Goal: Task Accomplishment & Management: Manage account settings

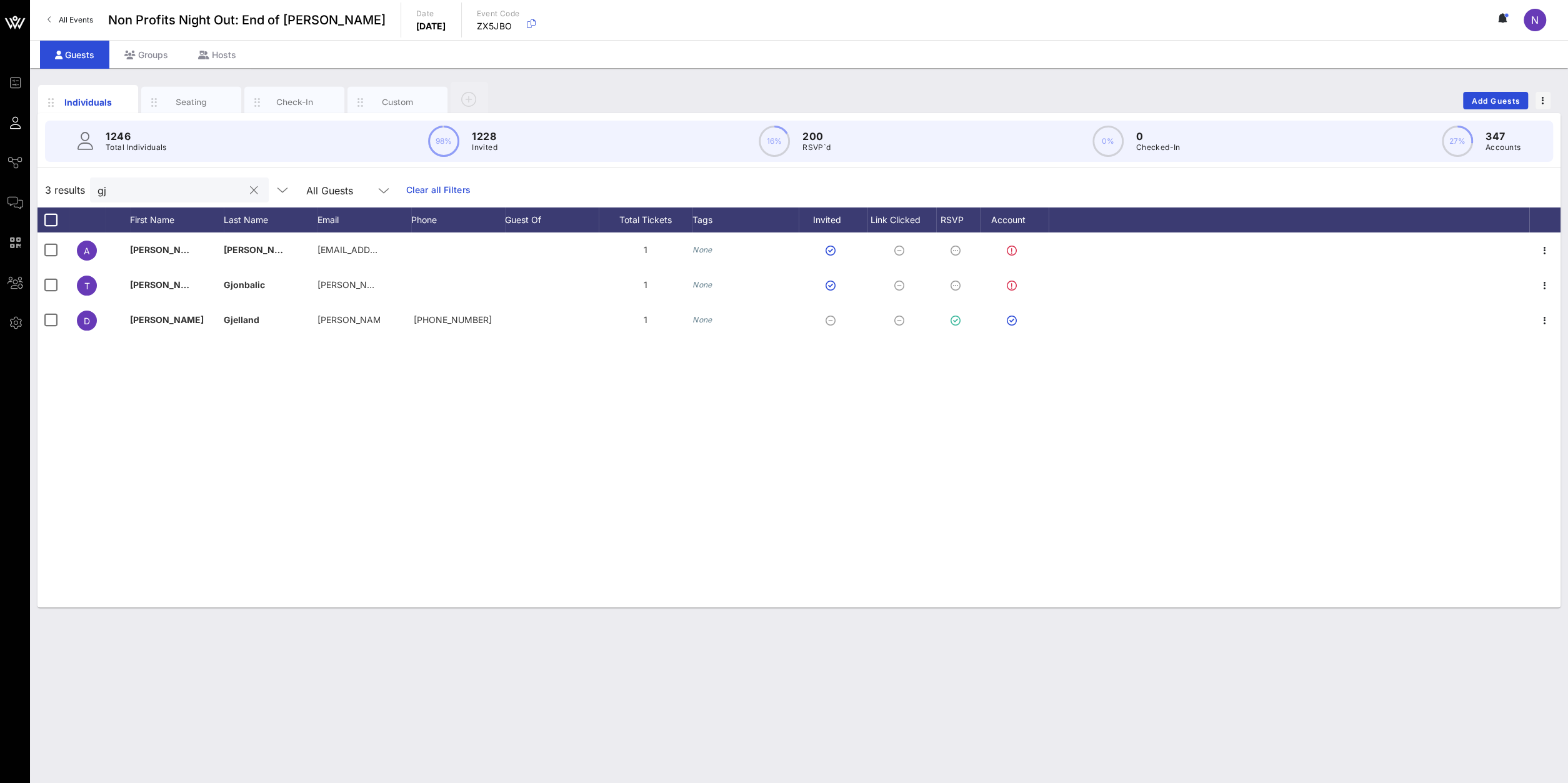
click at [250, 193] on button "clear icon" at bounding box center [254, 190] width 9 height 12
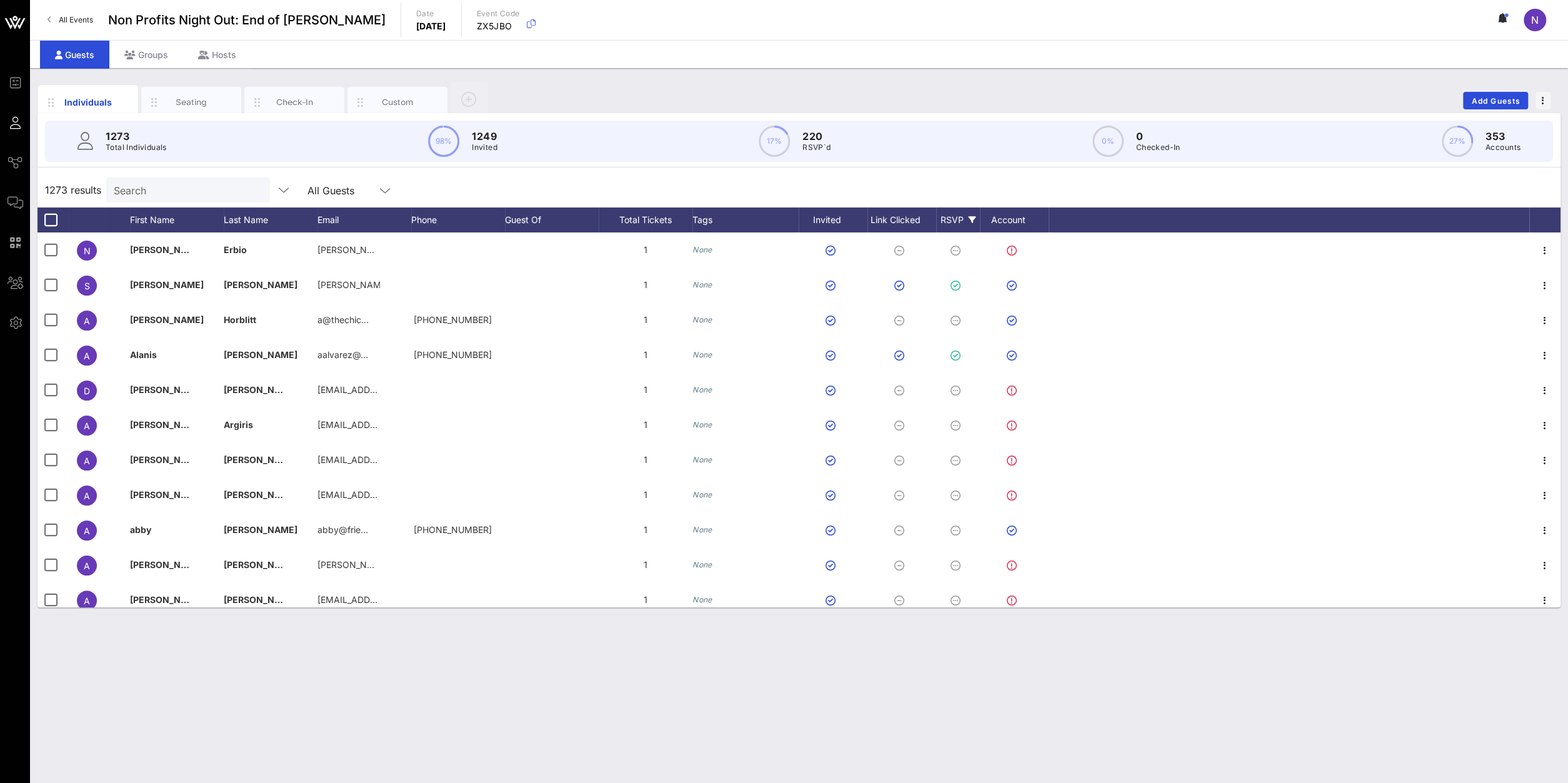
click at [969, 218] on icon at bounding box center [972, 220] width 8 height 8
click at [954, 397] on div at bounding box center [951, 393] width 21 height 21
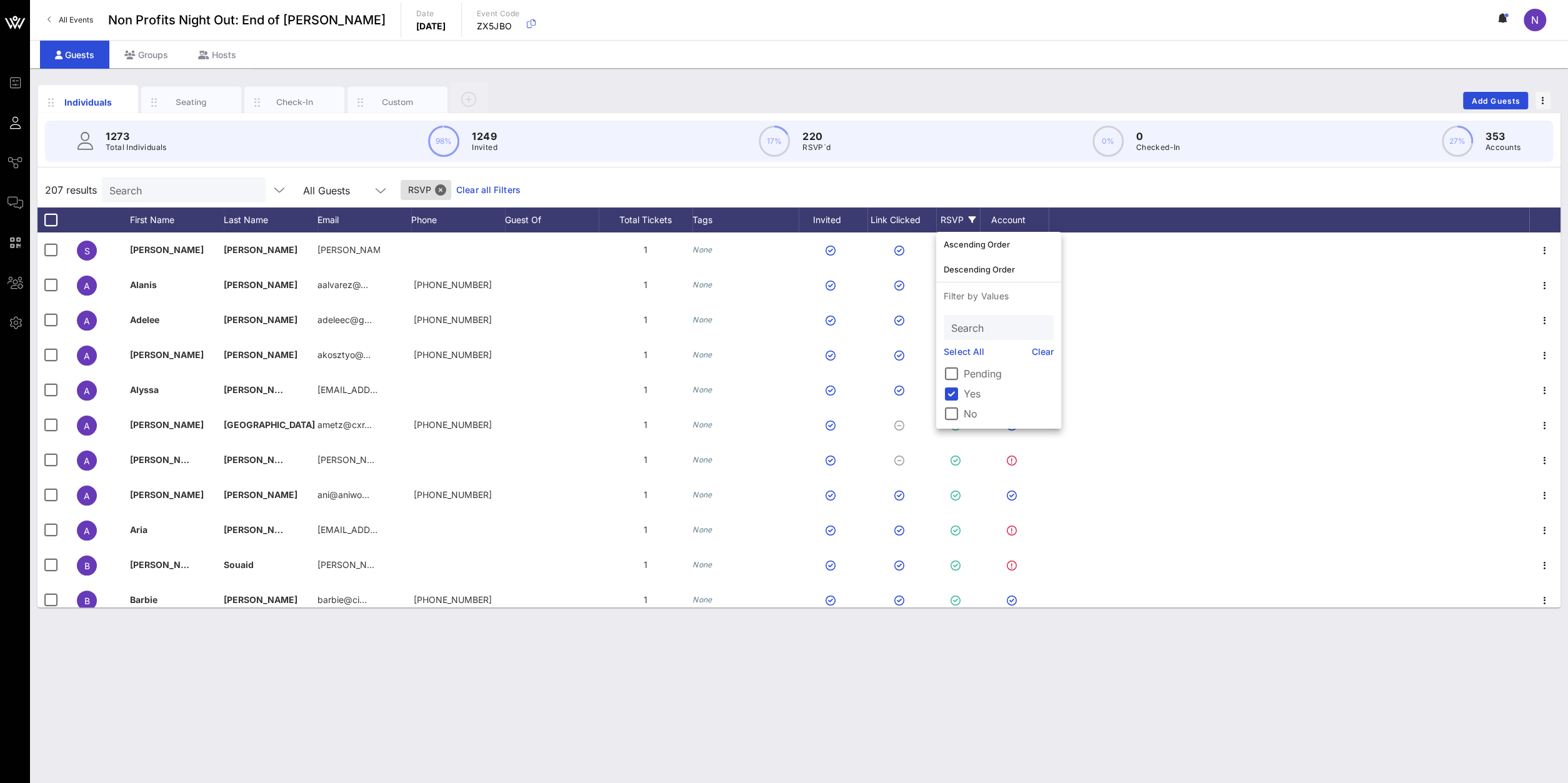
click at [650, 717] on div "Individuals Seating Check-In Custom Add Guests 1273 Total Individuals 98% 1249 …" at bounding box center [798, 425] width 1537 height 715
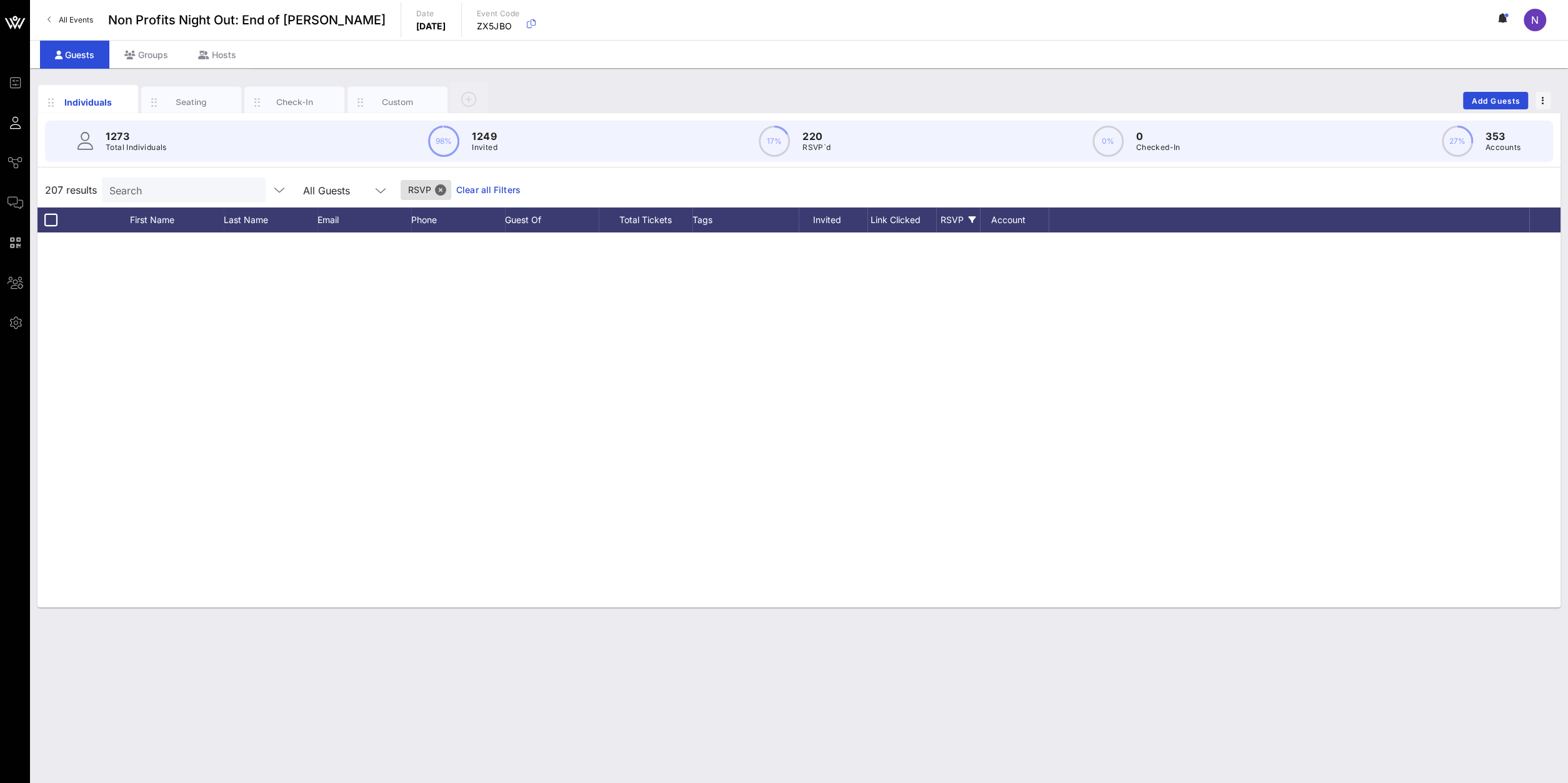
scroll to position [6868, 0]
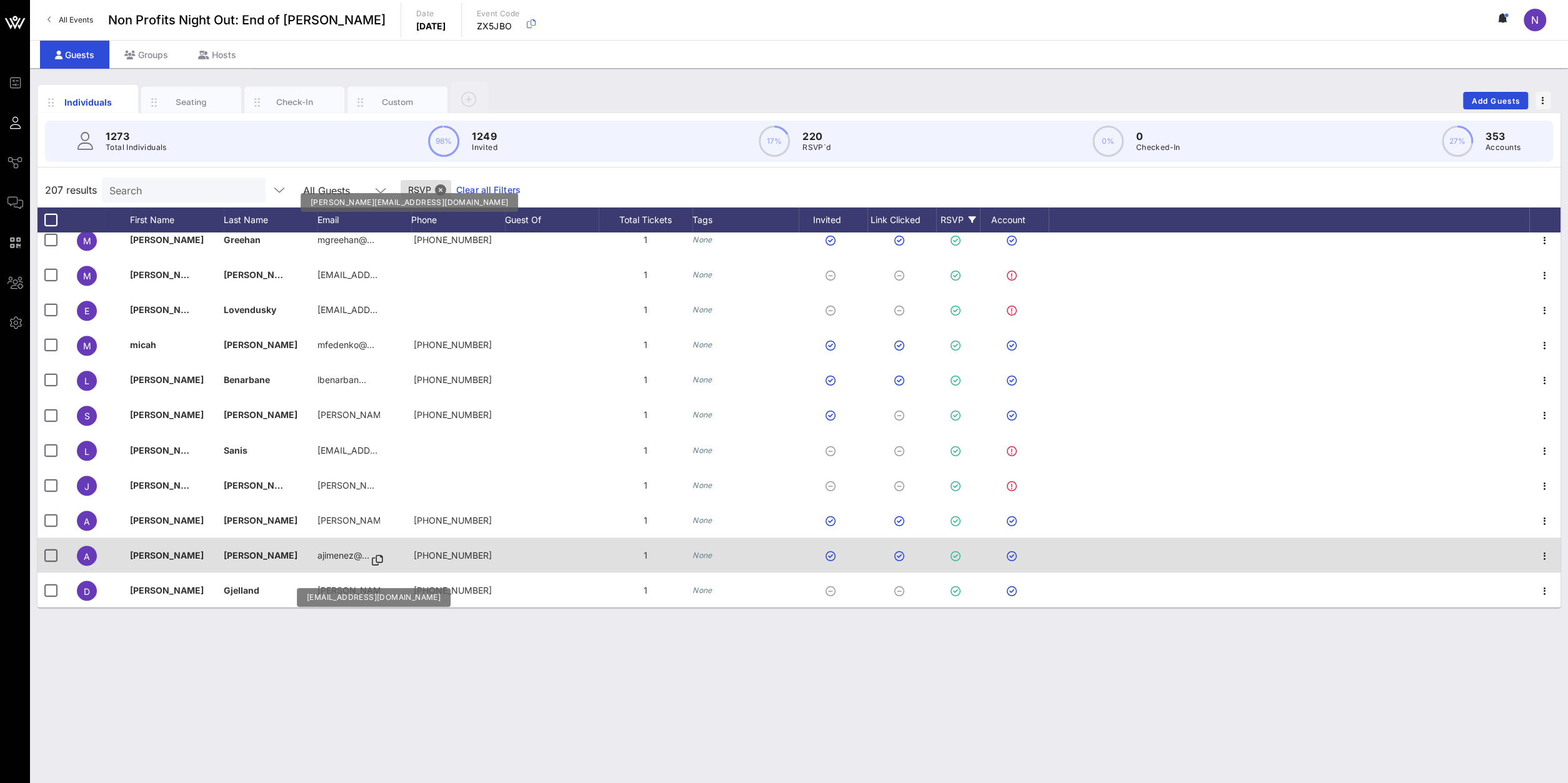
click at [381, 561] on icon at bounding box center [377, 560] width 11 height 1
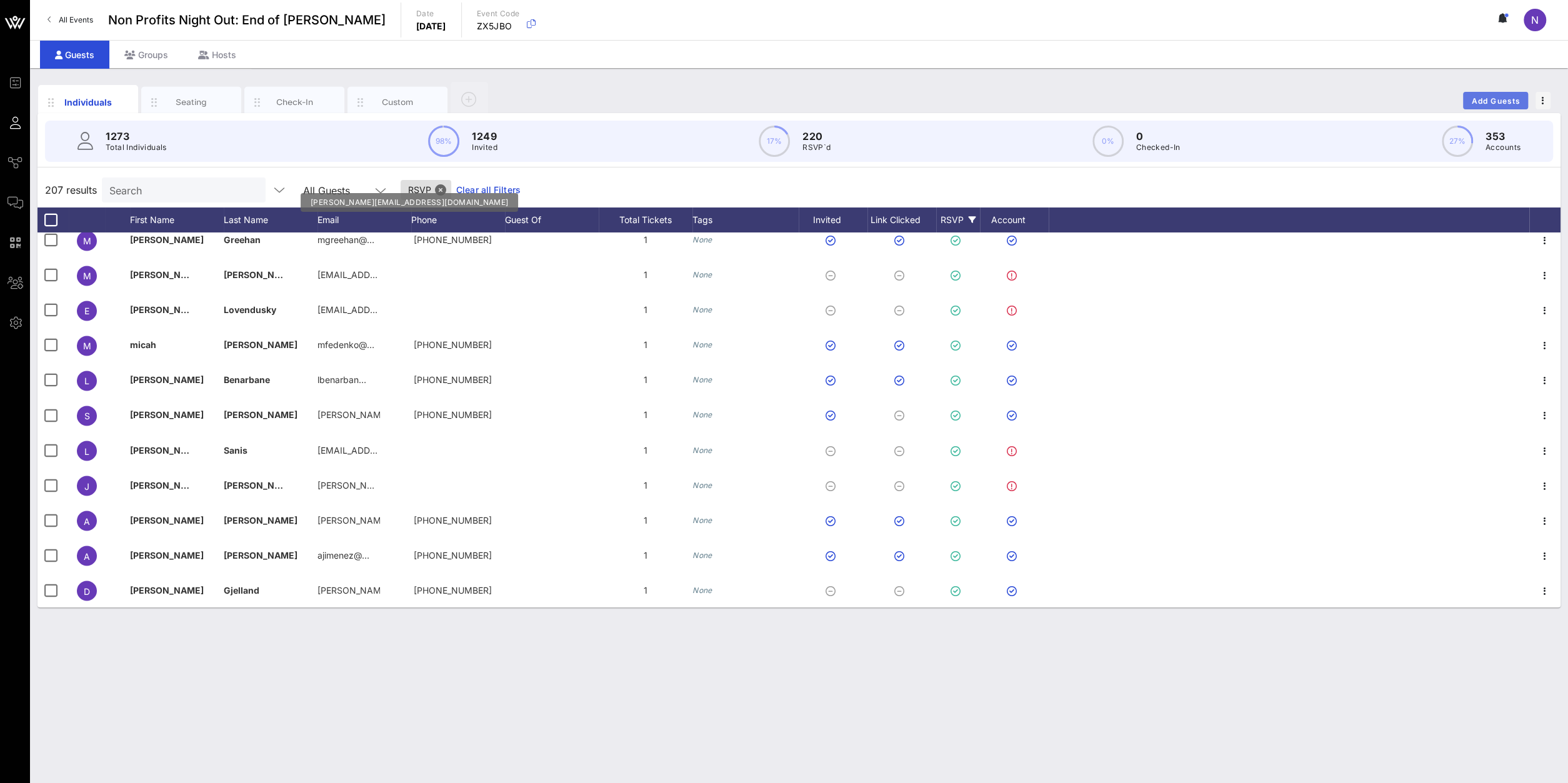
click at [1489, 95] on button "Add Guests" at bounding box center [1495, 100] width 65 height 17
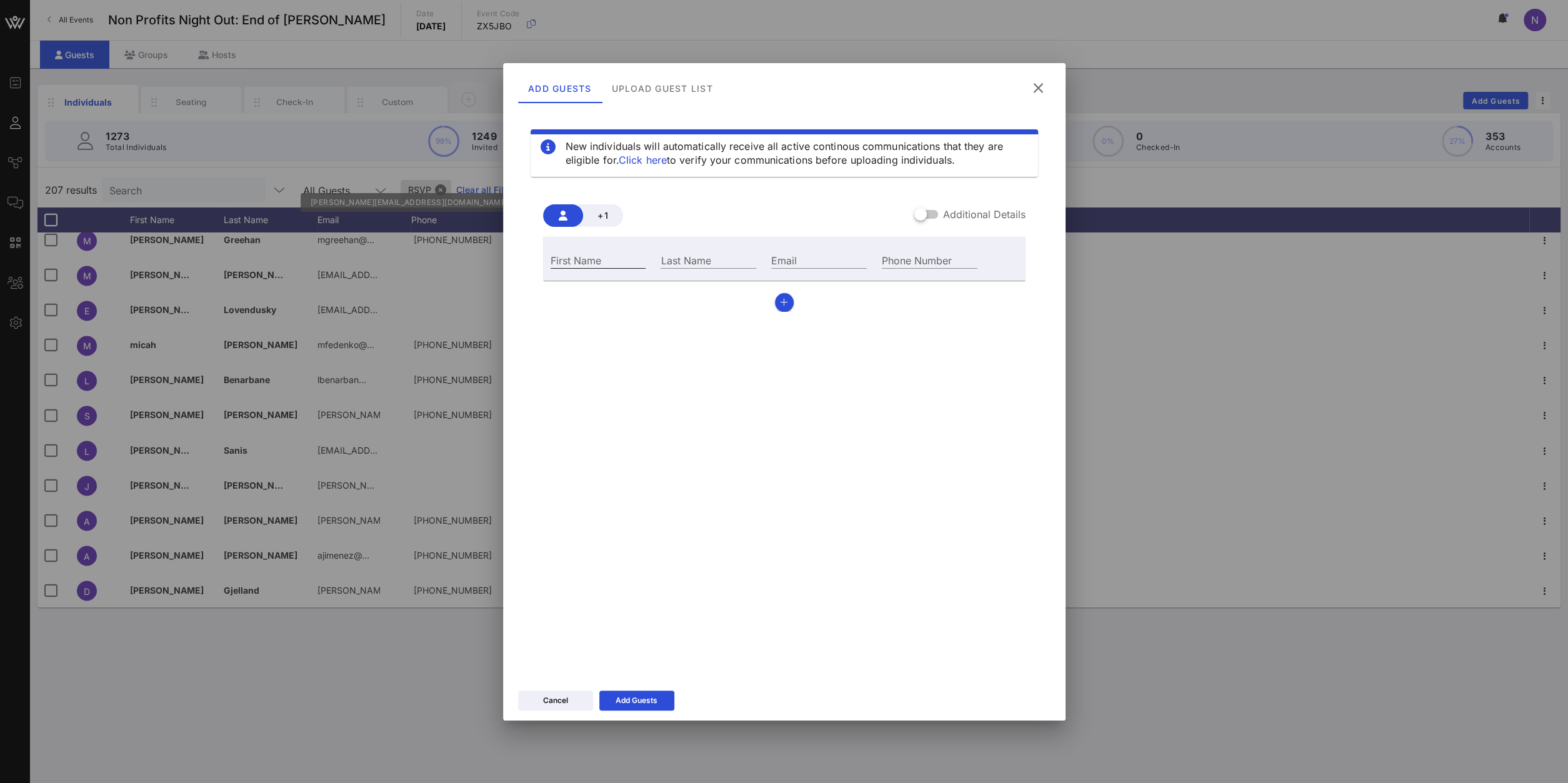
click at [569, 262] on input "First Name" at bounding box center [599, 260] width 95 height 16
click at [590, 252] on input "First Name" at bounding box center [599, 260] width 95 height 16
type input "[PERSON_NAME]"
click at [701, 257] on input "Last Name" at bounding box center [709, 260] width 95 height 16
type input "Dispirito"
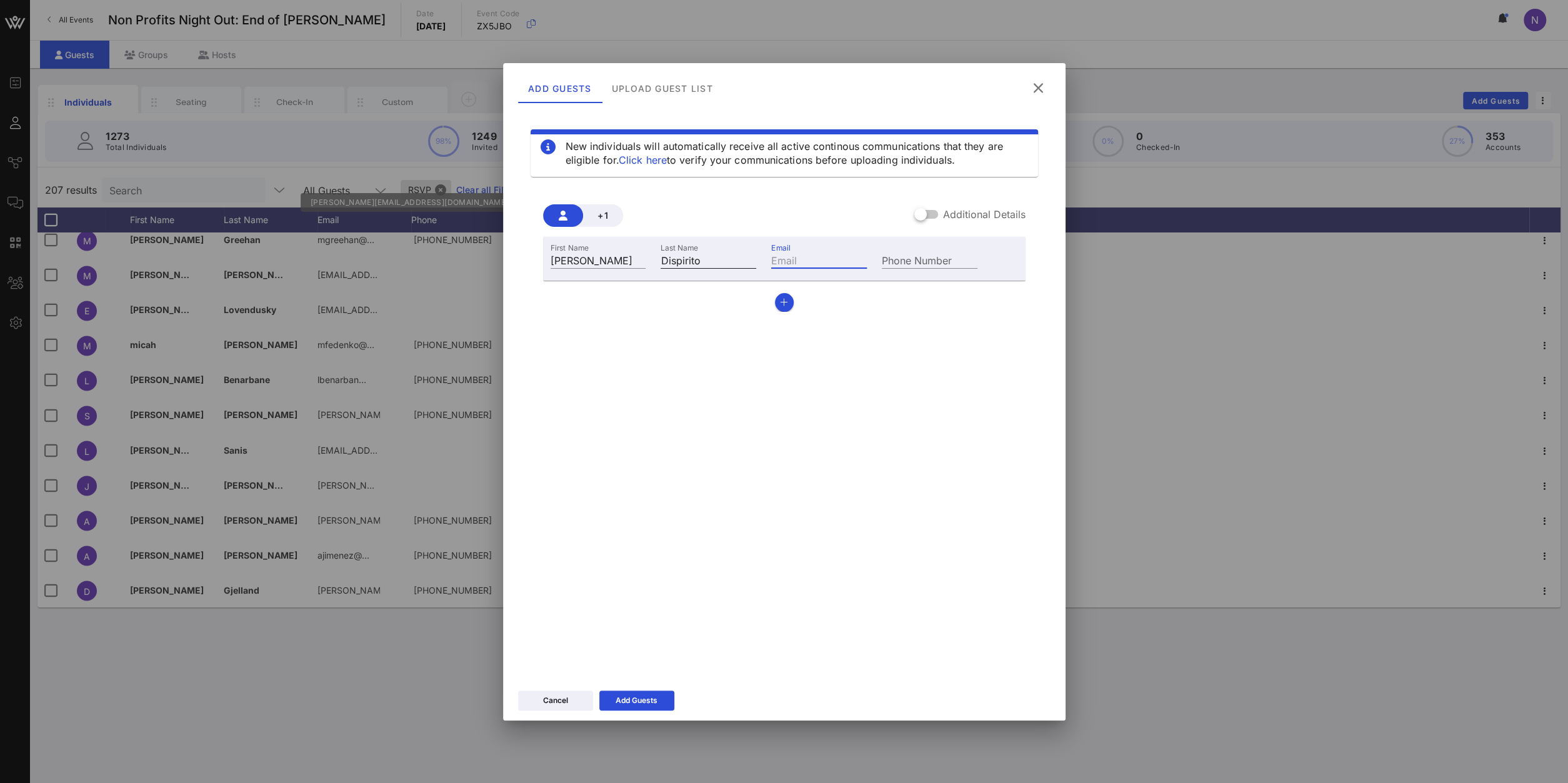
paste input "[EMAIL_ADDRESS][DOMAIN_NAME]"
type input "[EMAIL_ADDRESS][DOMAIN_NAME]"
click at [635, 697] on icon at bounding box center [637, 699] width 10 height 9
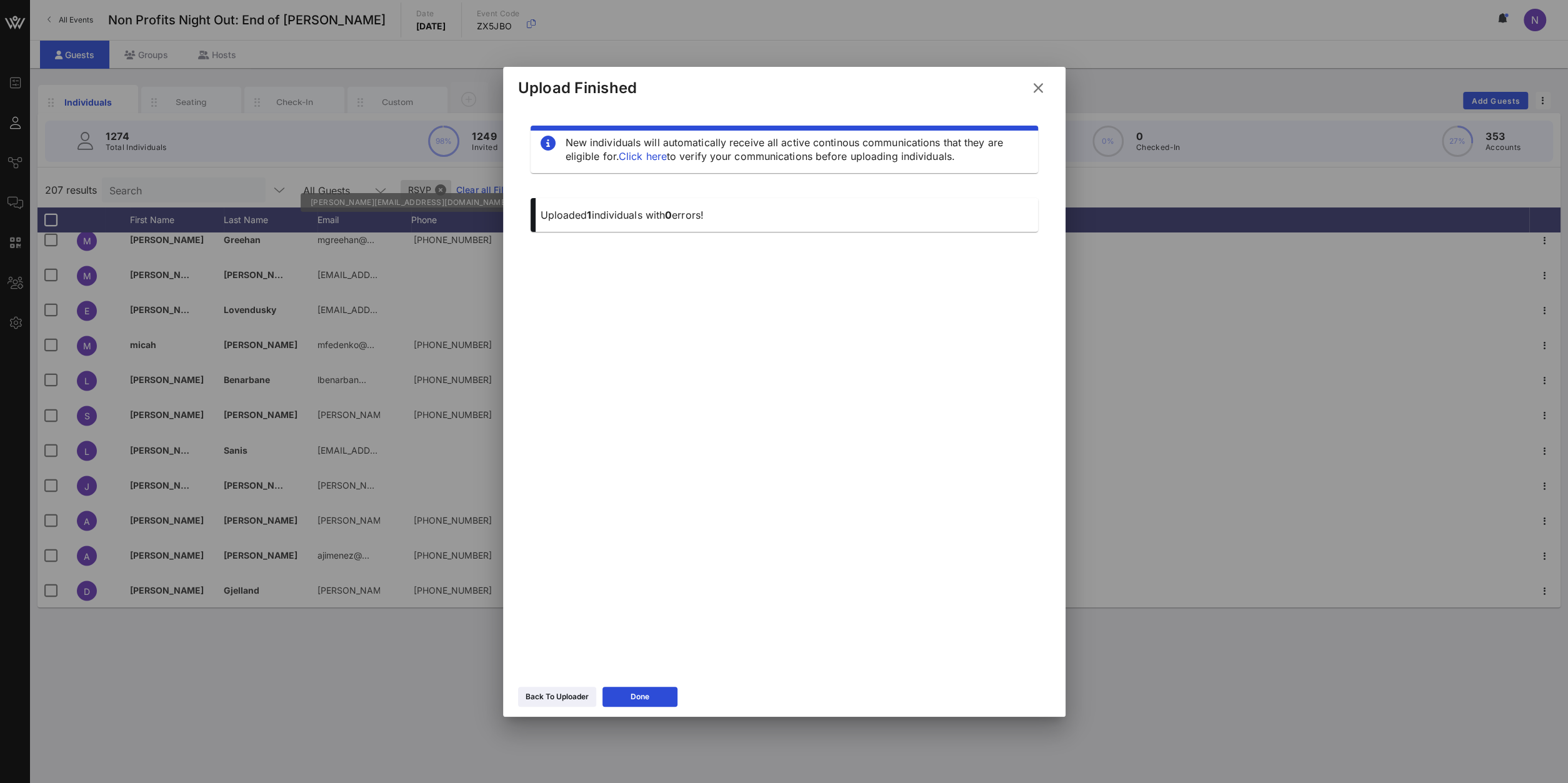
click at [1033, 85] on icon at bounding box center [1038, 88] width 17 height 15
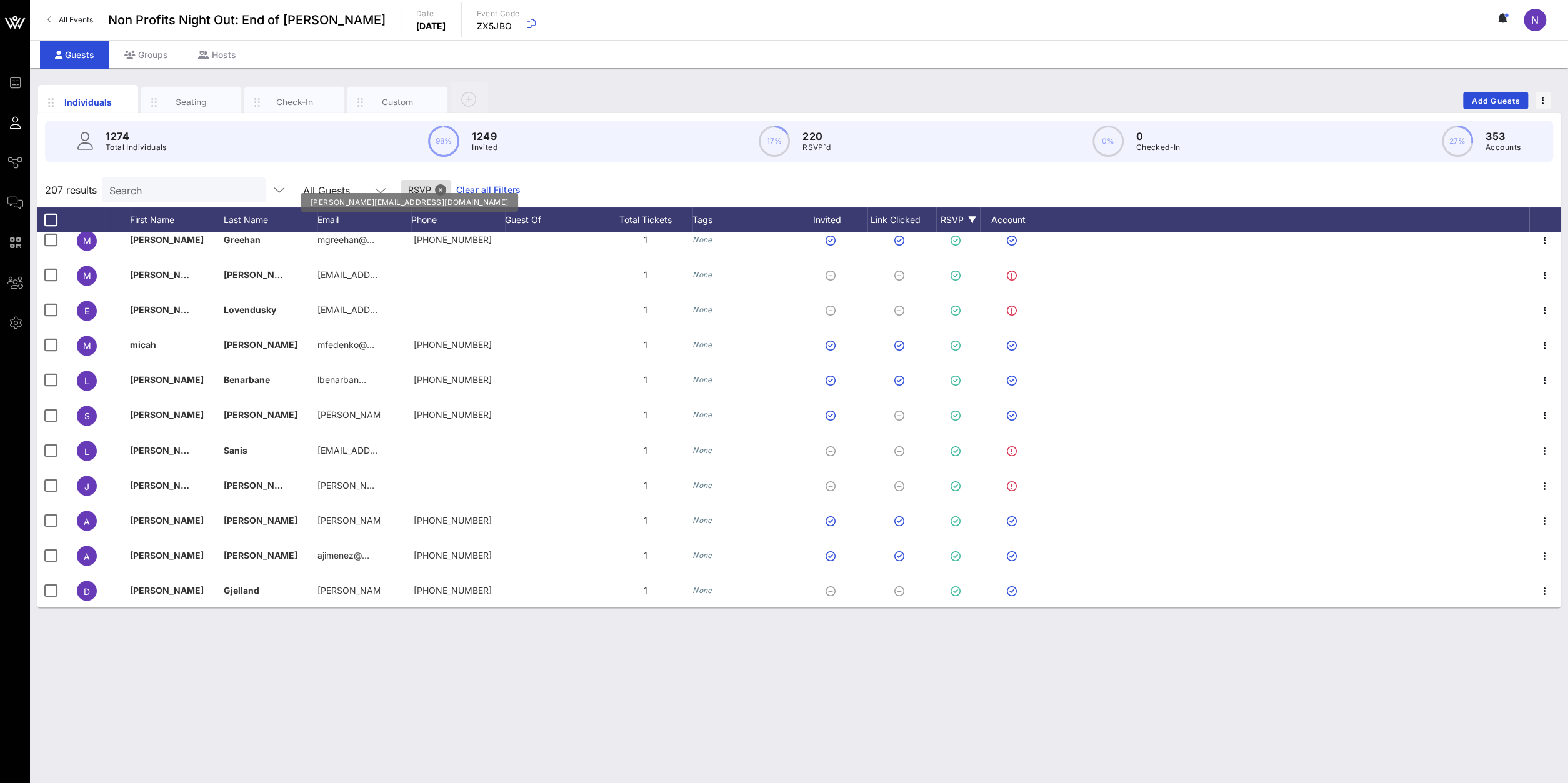
click at [142, 196] on input "Search" at bounding box center [182, 189] width 146 height 16
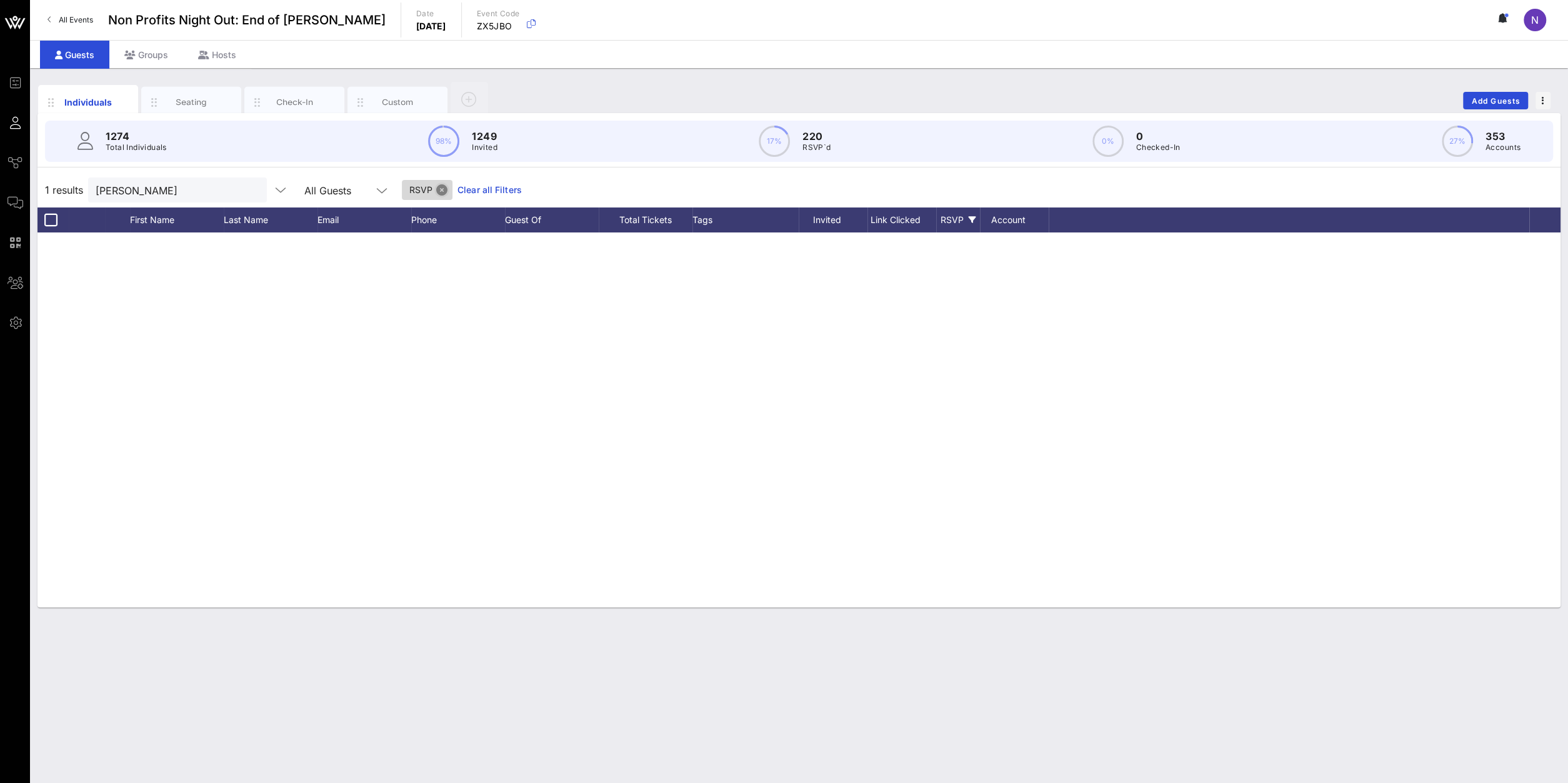
click at [436, 188] on button "Close" at bounding box center [442, 190] width 11 height 11
click at [140, 195] on input "[PERSON_NAME]" at bounding box center [170, 189] width 146 height 16
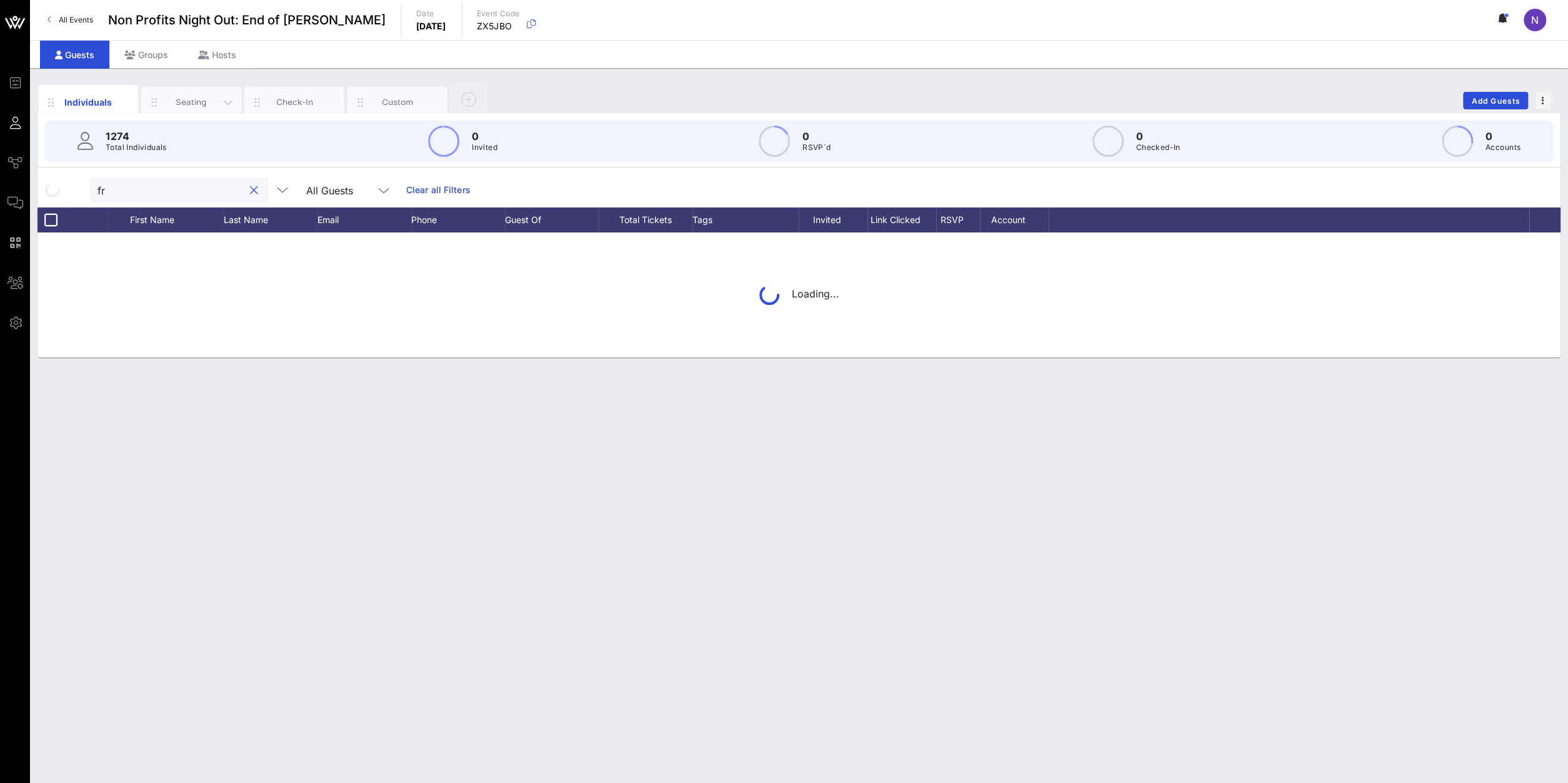
type input "f"
type input "disp"
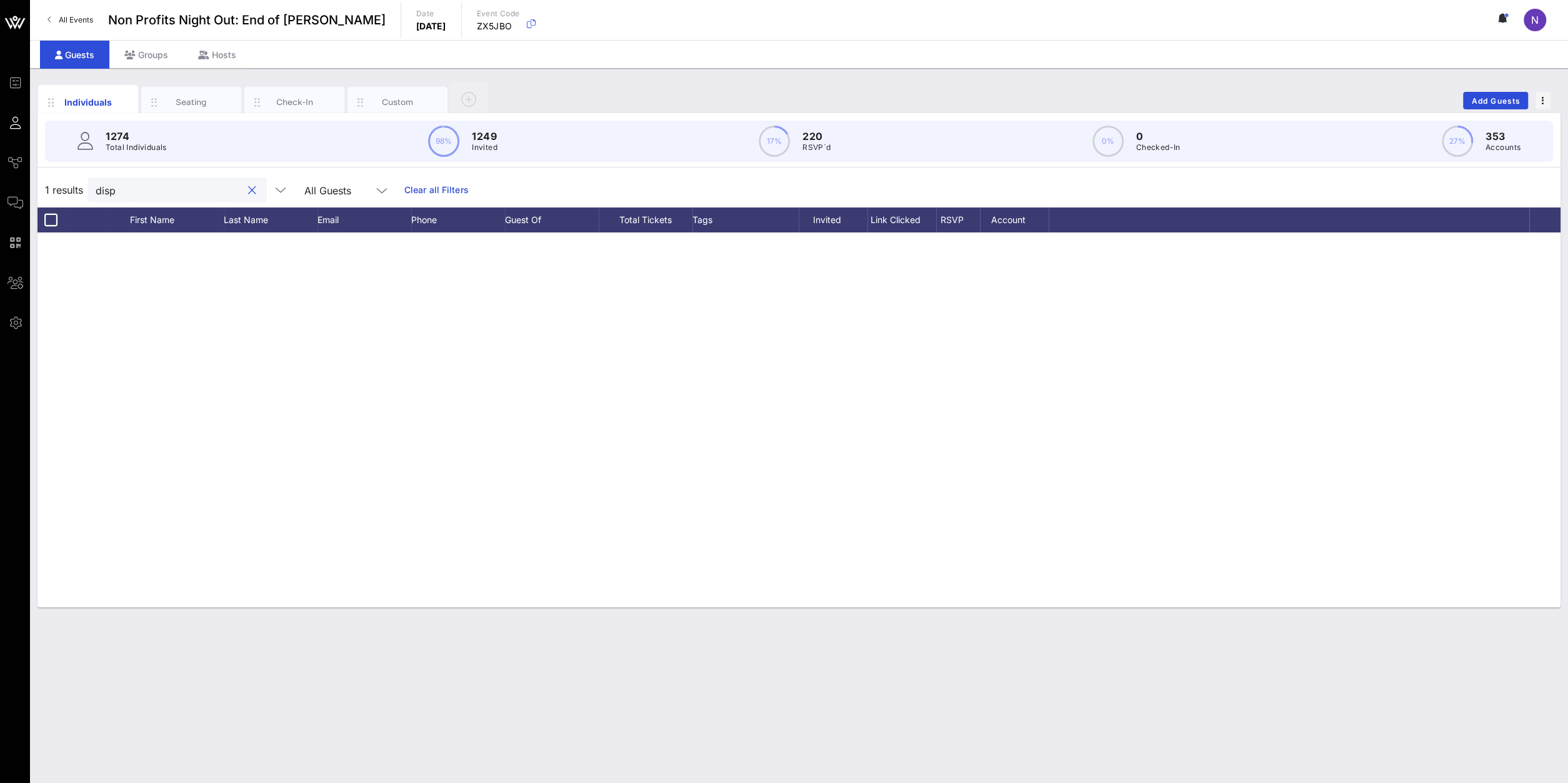
click at [246, 188] on div at bounding box center [252, 191] width 15 height 15
click at [248, 190] on button "clear icon" at bounding box center [252, 190] width 9 height 12
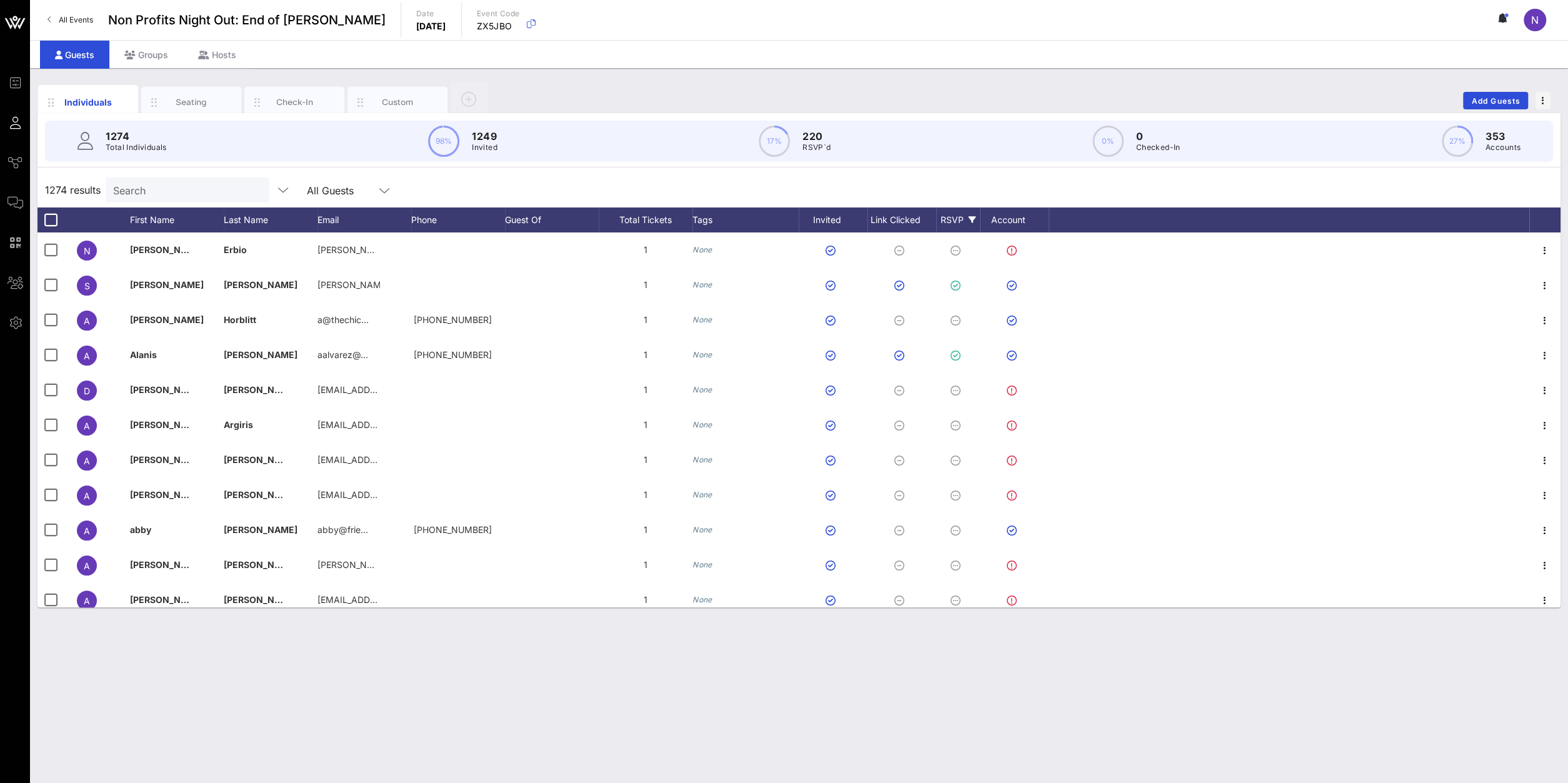
click at [954, 222] on div "RSVP" at bounding box center [958, 220] width 44 height 25
click at [946, 394] on div at bounding box center [951, 393] width 21 height 21
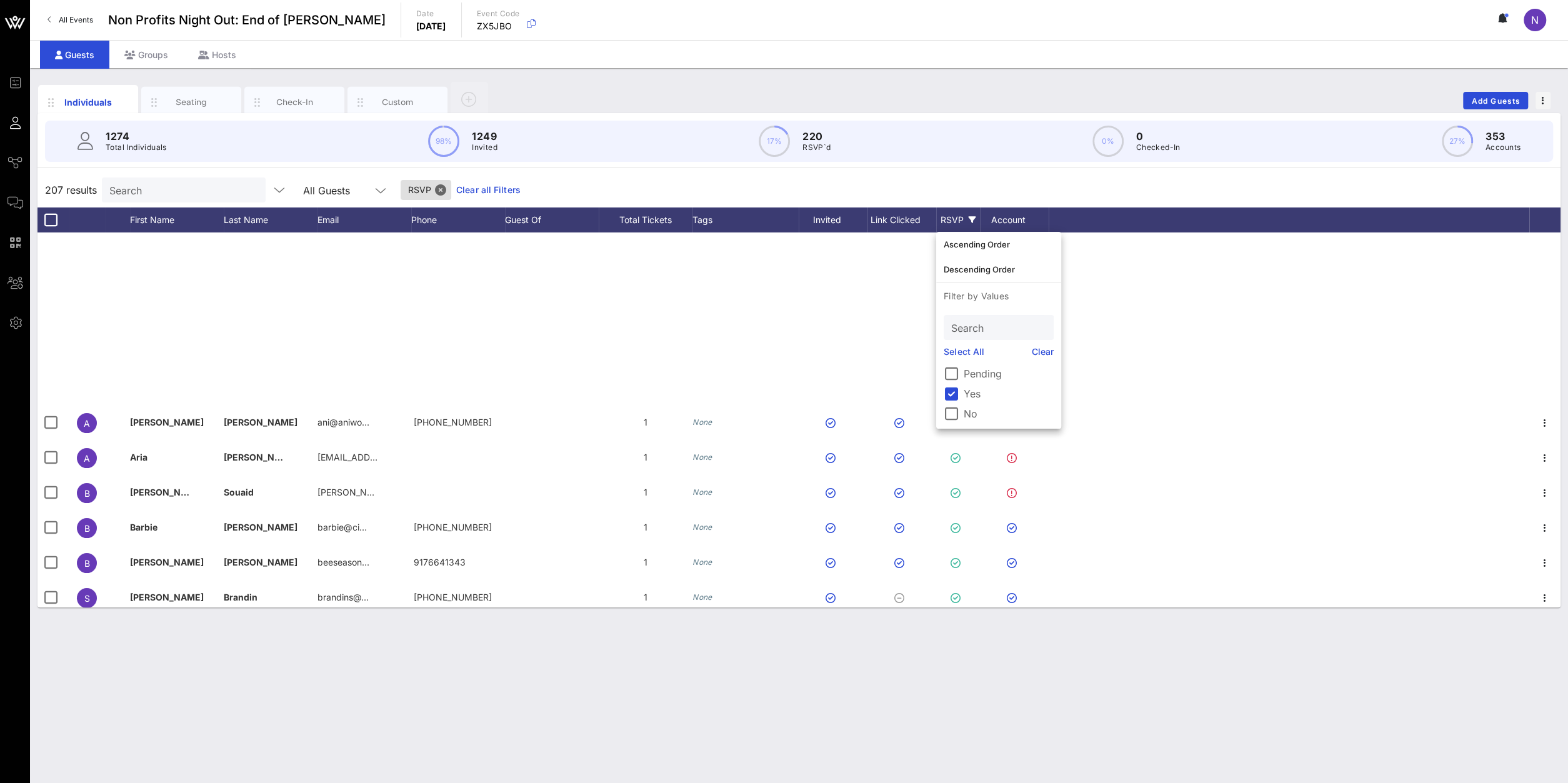
scroll to position [434, 0]
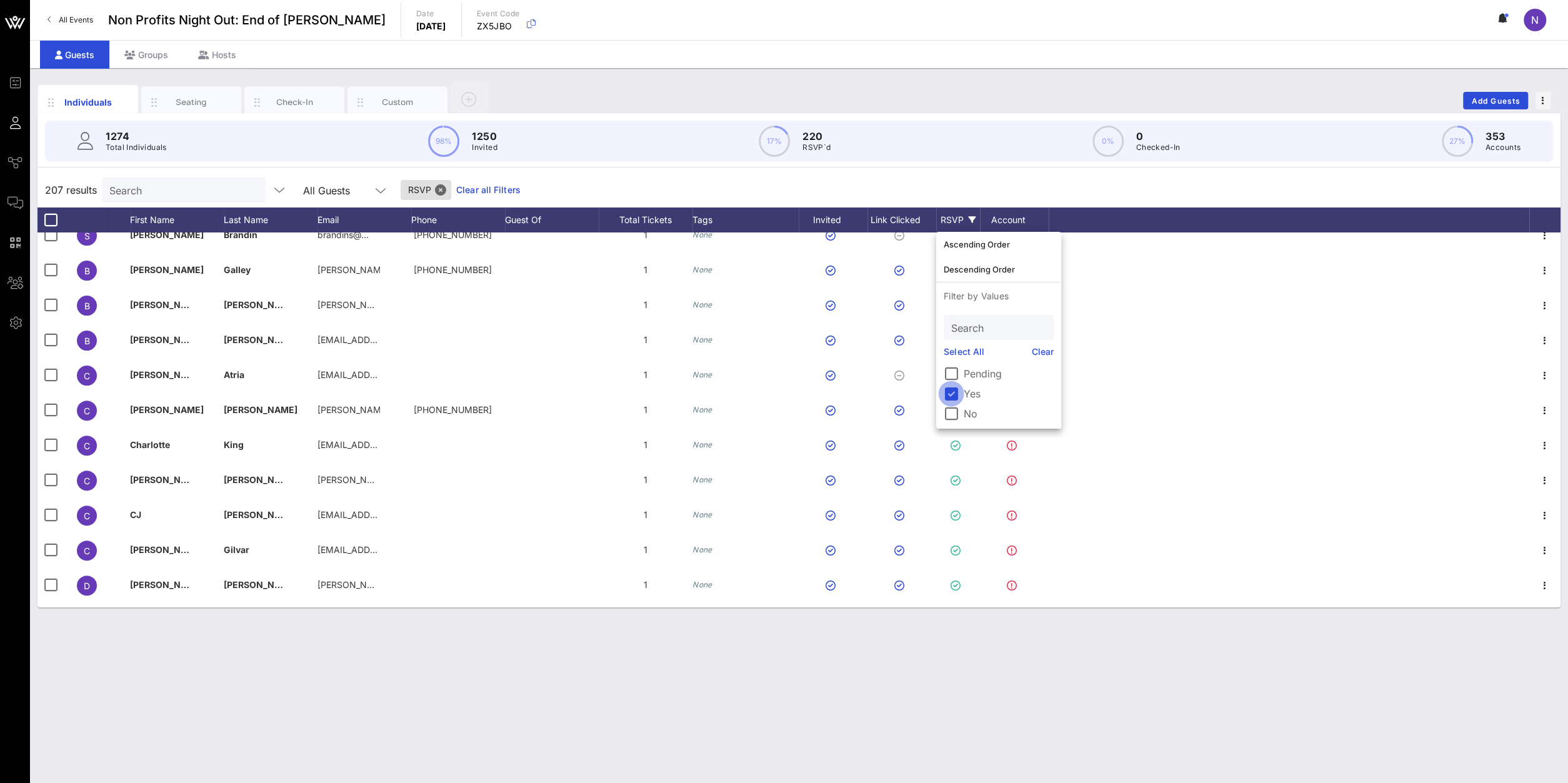
click at [948, 397] on div at bounding box center [951, 393] width 21 height 21
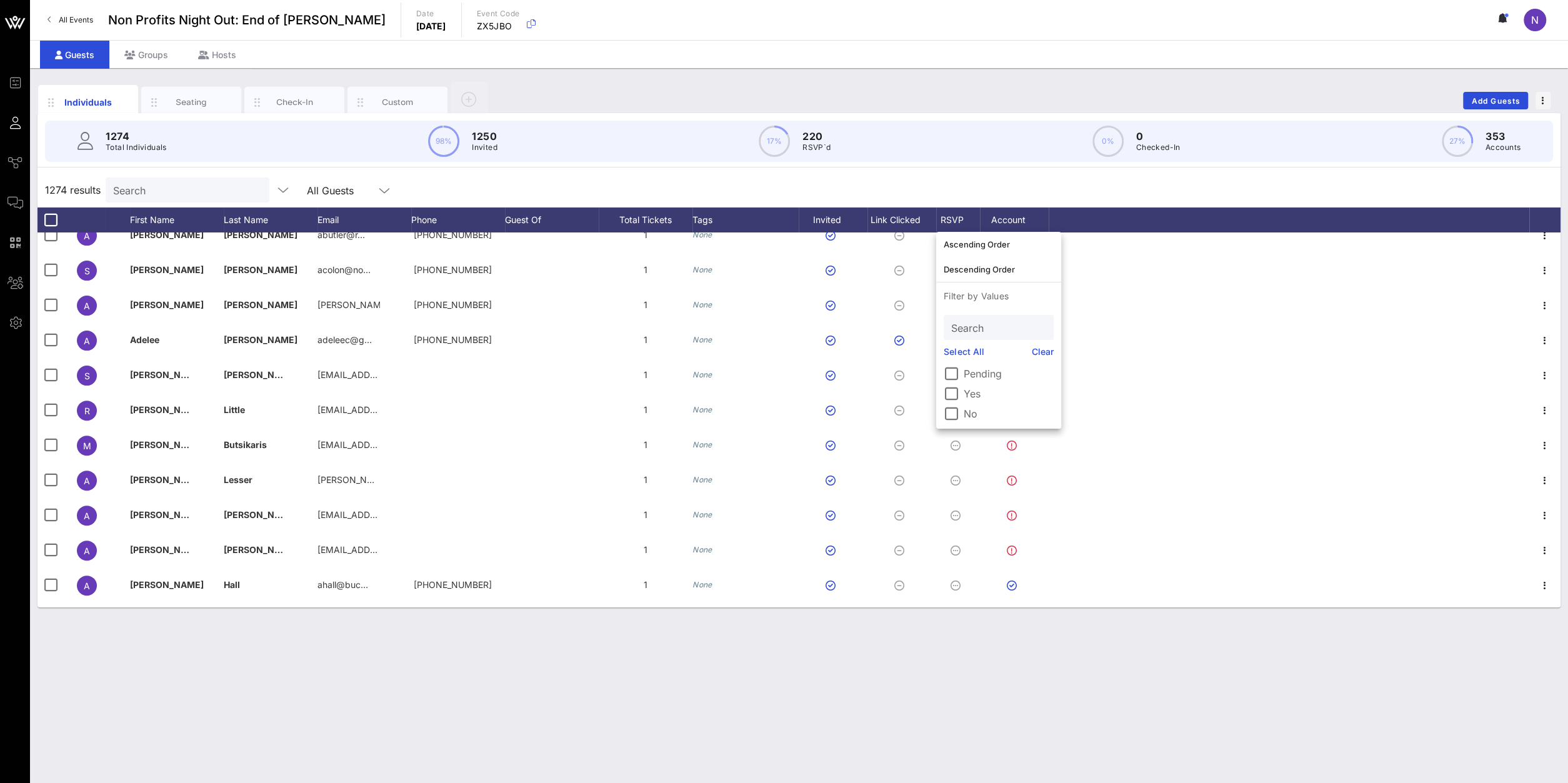
click at [480, 667] on div "Individuals Seating Check-In Custom Add Guests 1274 Total Individuals 98% 1250 …" at bounding box center [798, 425] width 1537 height 715
click at [201, 201] on div "Search" at bounding box center [185, 190] width 146 height 25
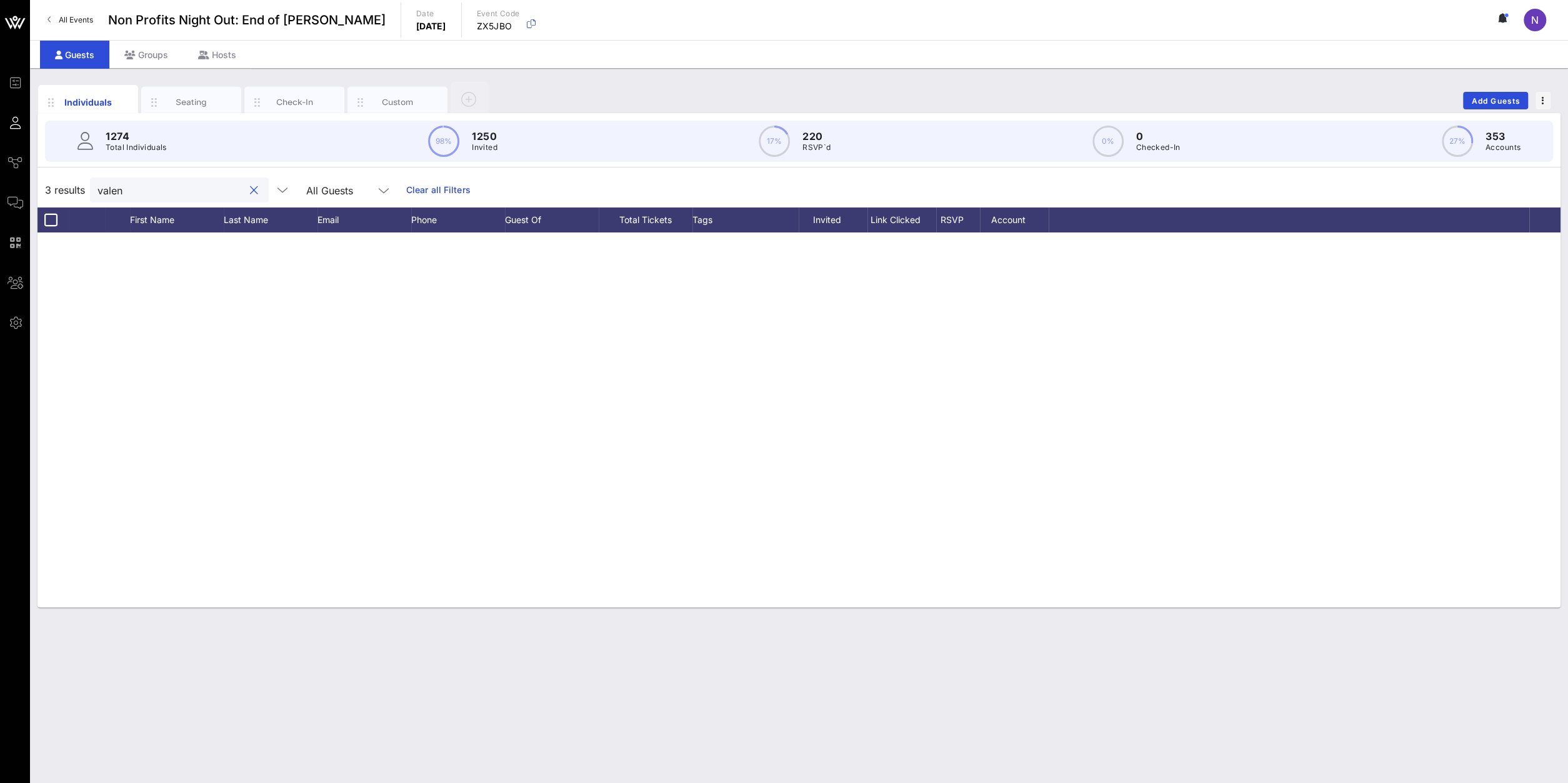
type input "valen"
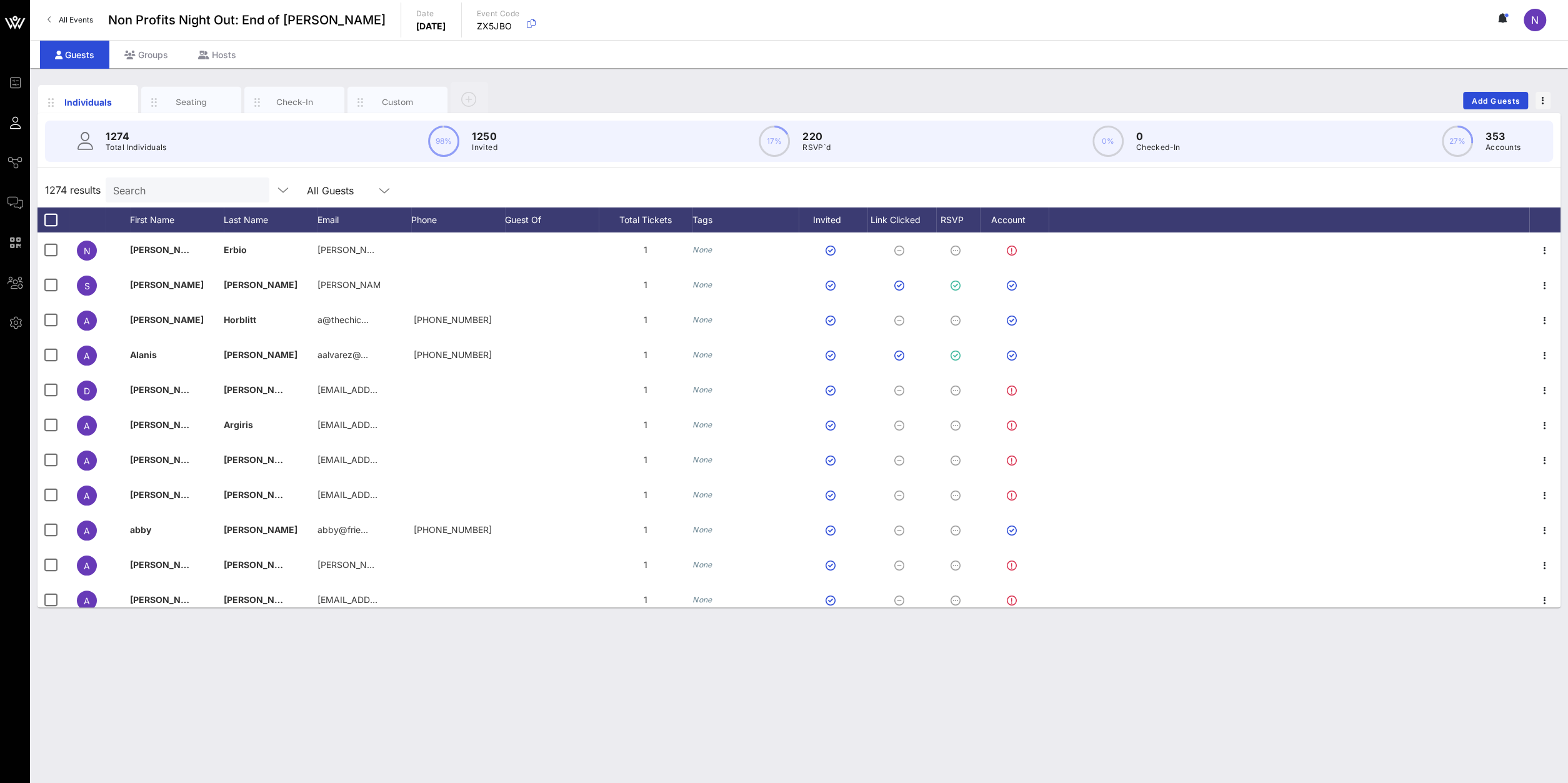
click at [181, 188] on input "Search" at bounding box center [185, 189] width 146 height 16
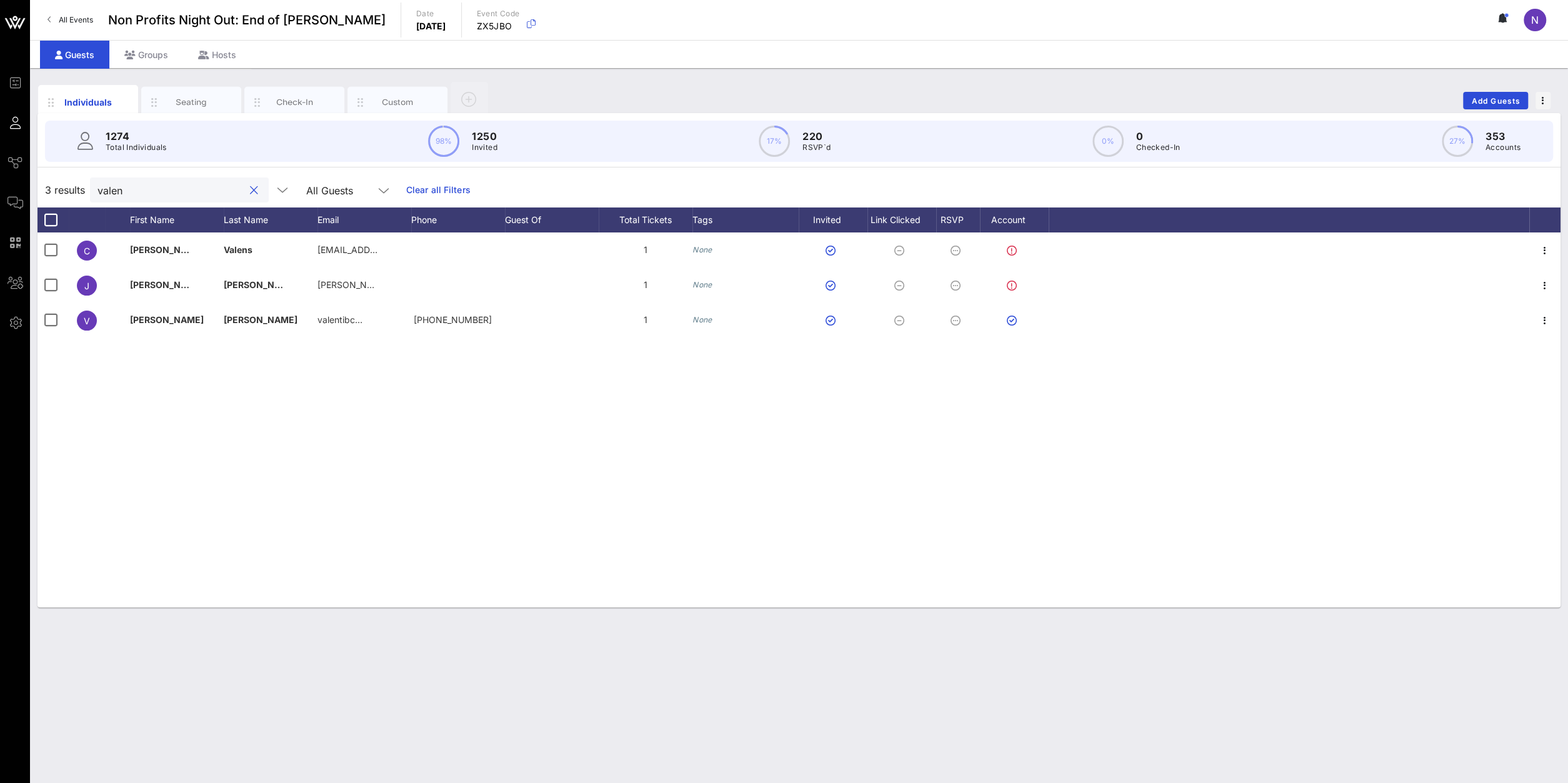
type input "valen"
click at [246, 191] on div at bounding box center [254, 191] width 15 height 15
click at [250, 189] on div at bounding box center [254, 191] width 15 height 15
click at [250, 189] on button "clear icon" at bounding box center [254, 190] width 9 height 12
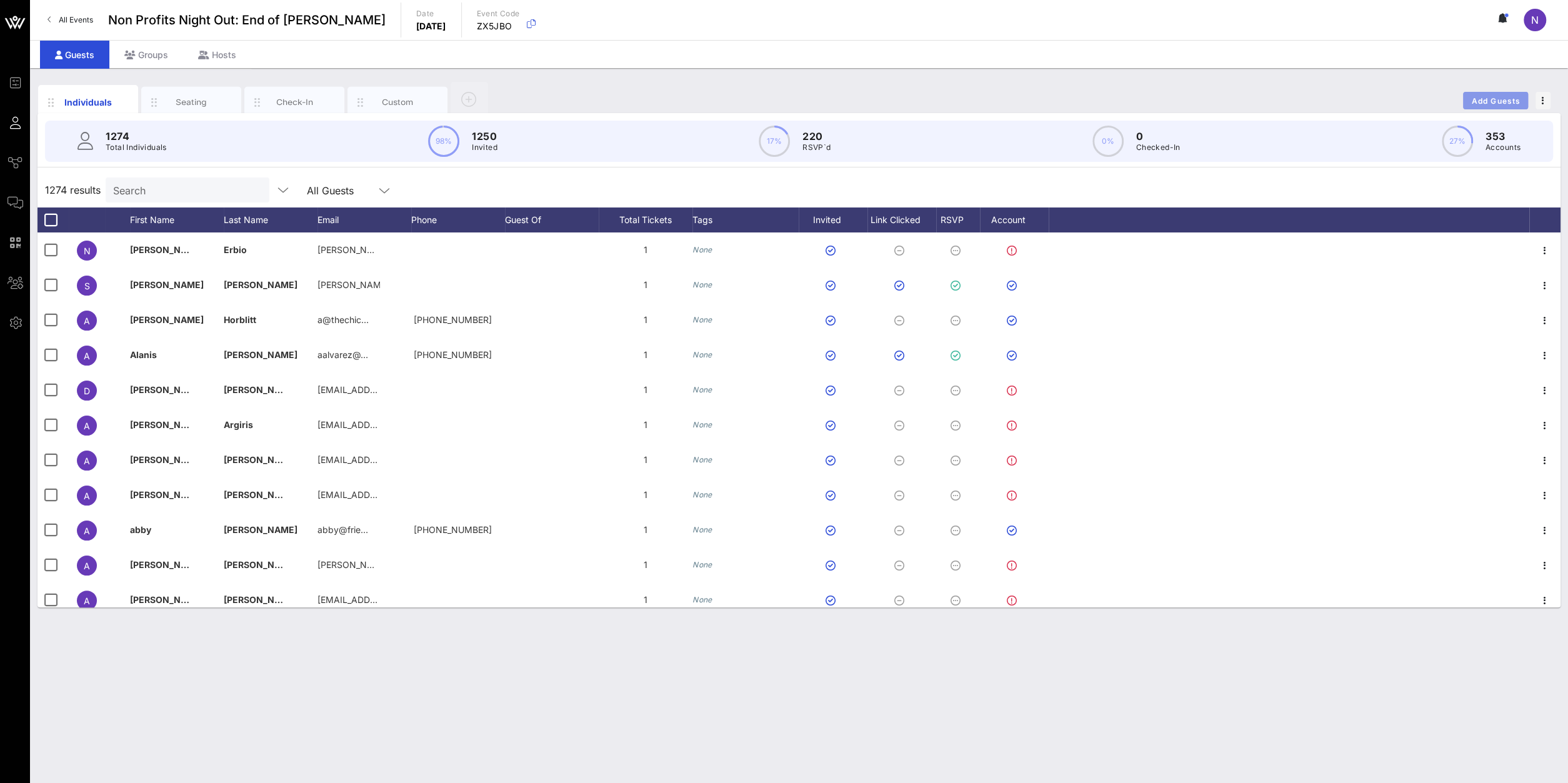
click at [1515, 106] on button "Add Guests" at bounding box center [1495, 100] width 65 height 17
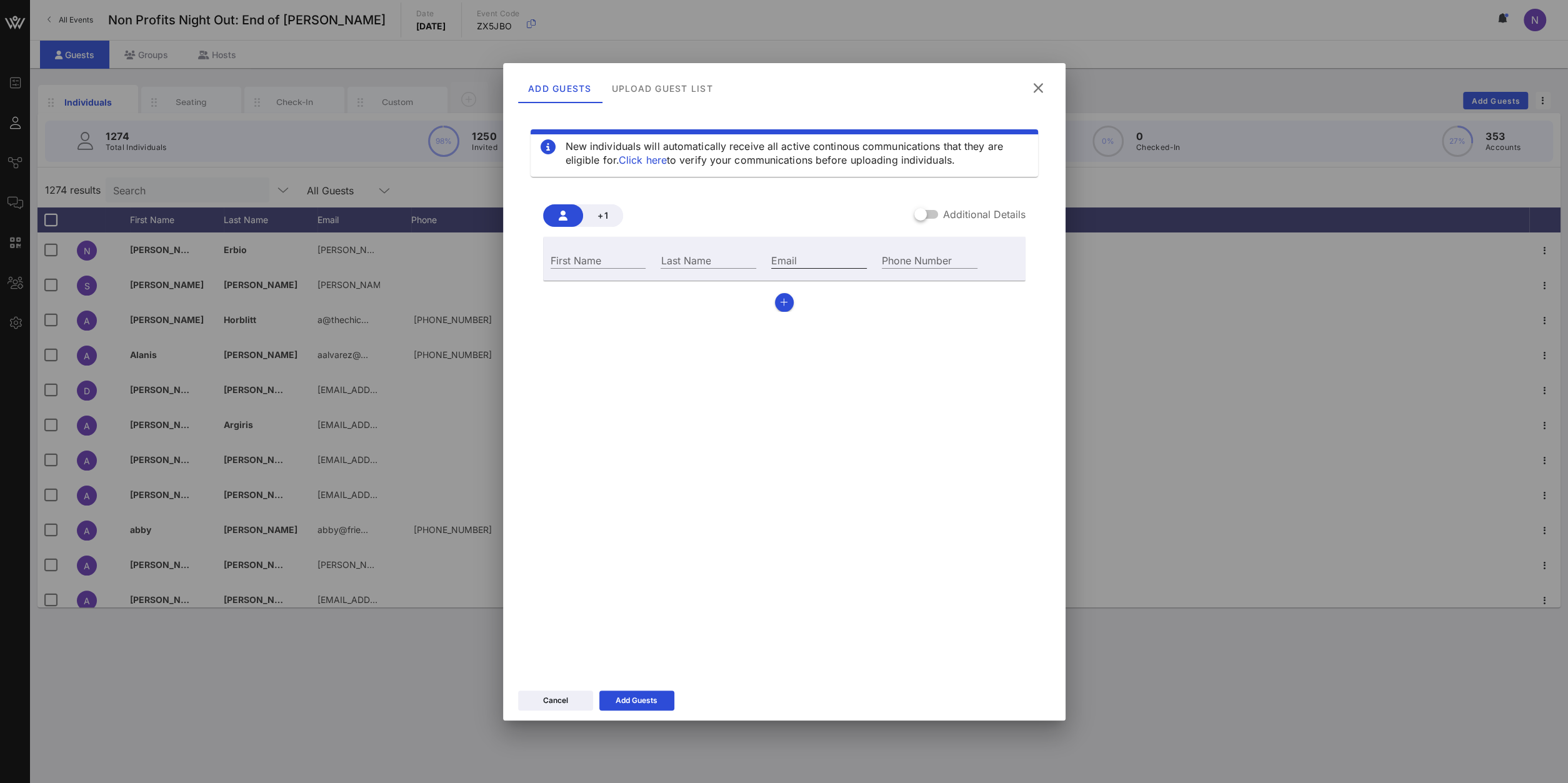
click at [789, 262] on input "Email" at bounding box center [819, 260] width 95 height 16
paste input "louisavanti@gmail.com"
drag, startPoint x: 782, startPoint y: 262, endPoint x: 598, endPoint y: 250, distance: 184.4
click at [772, 252] on input "louisavanti@gmail.com" at bounding box center [819, 260] width 95 height 16
type input "louisavanti@gmail.com"
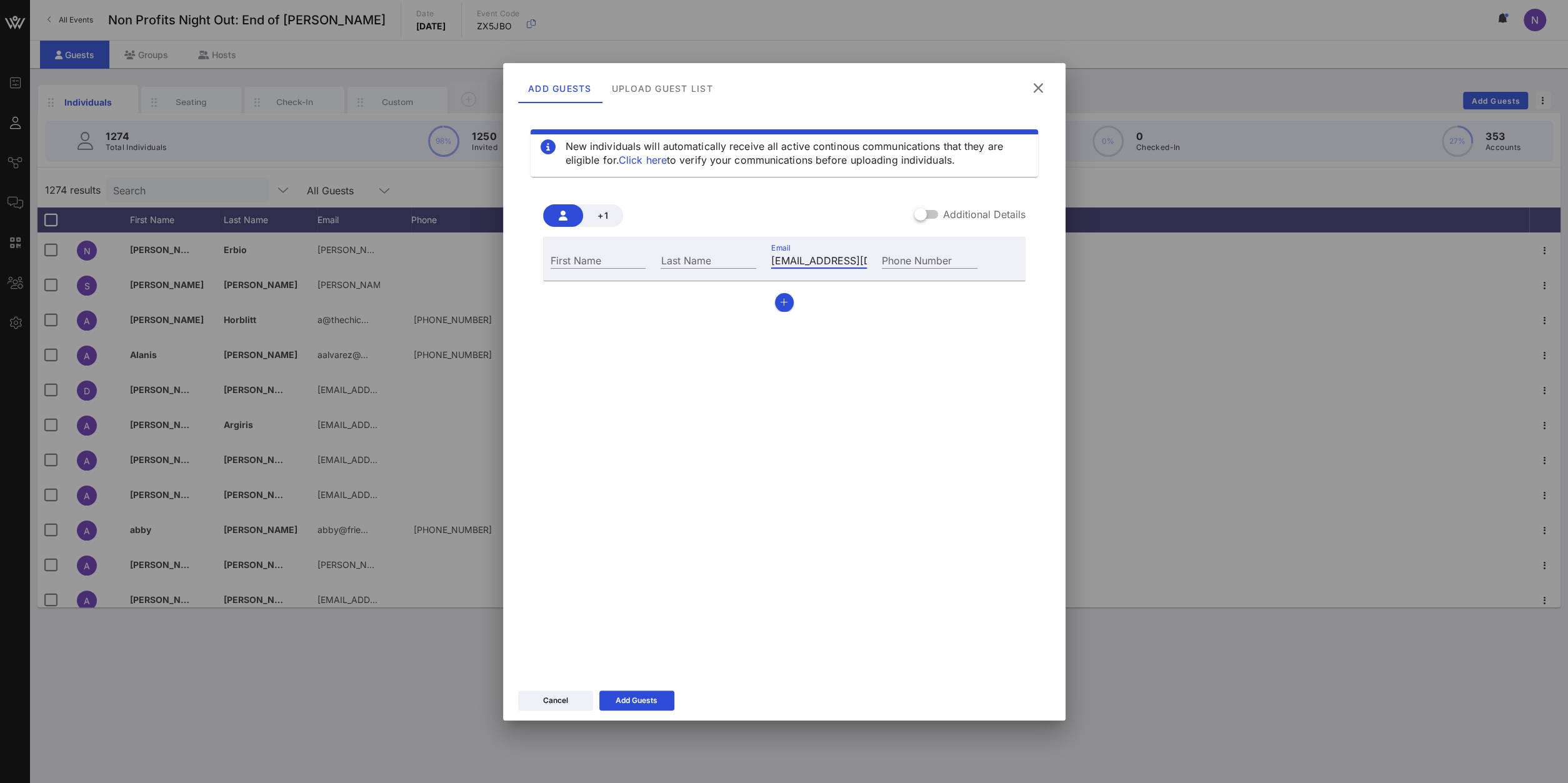
click at [708, 430] on div "New individuals will automatically receive all active continous communications …" at bounding box center [784, 391] width 533 height 562
click at [1033, 88] on icon at bounding box center [1038, 88] width 17 height 15
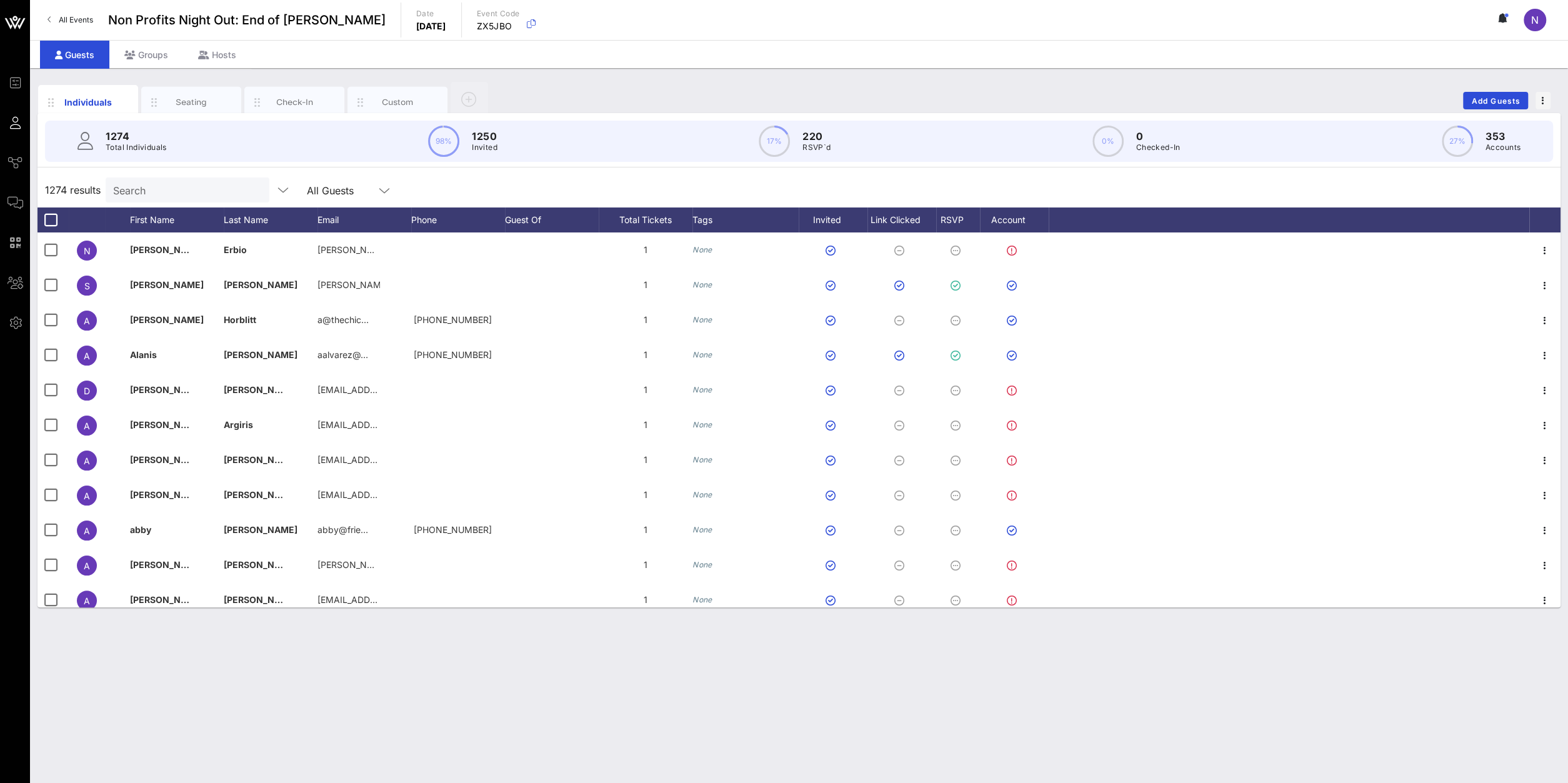
click at [187, 197] on input "Search" at bounding box center [185, 189] width 146 height 16
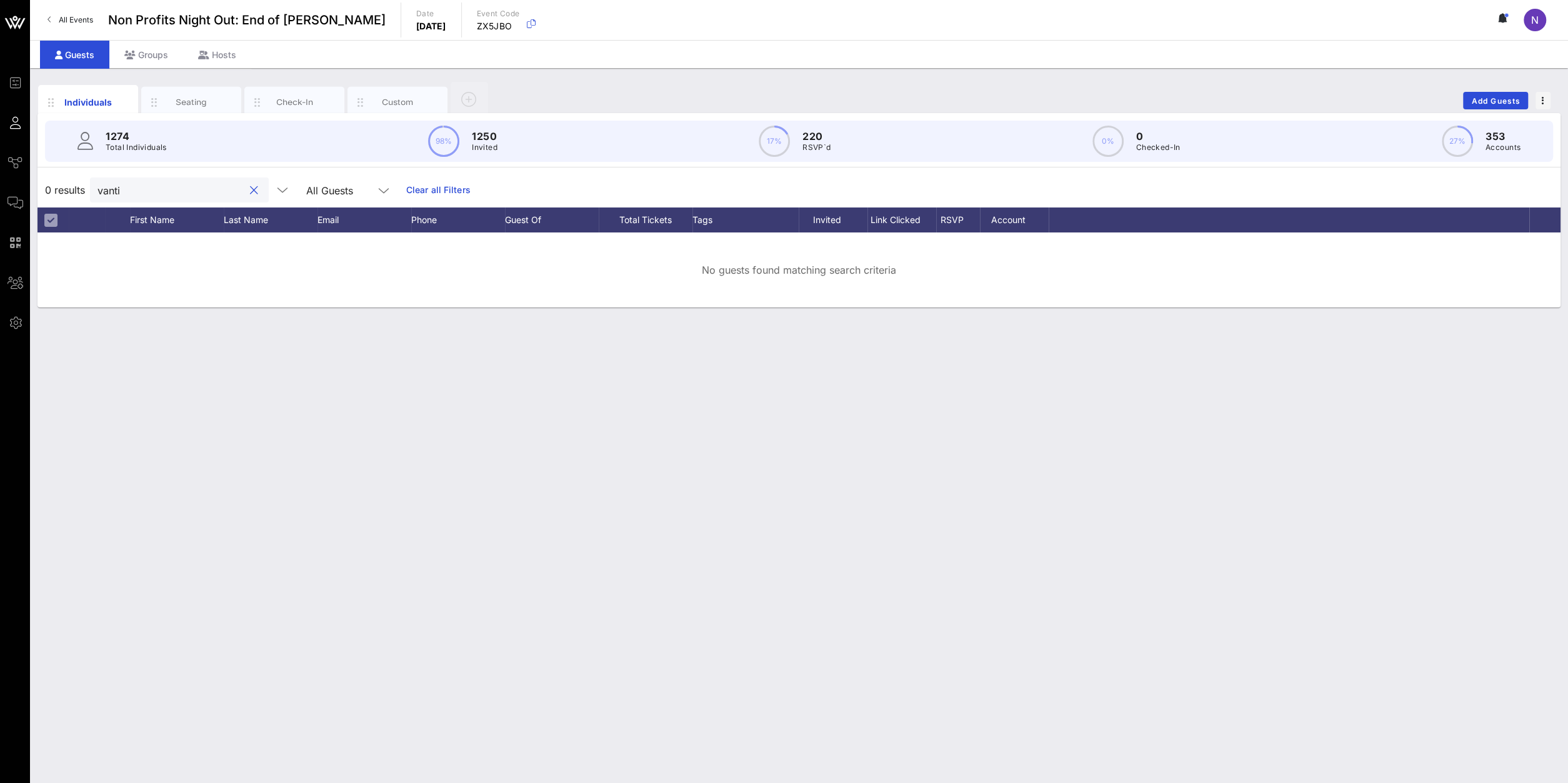
drag, startPoint x: 155, startPoint y: 198, endPoint x: -146, endPoint y: 193, distance: 301.0
drag, startPoint x: 163, startPoint y: 196, endPoint x: -42, endPoint y: 178, distance: 205.8
click at [97, 181] on input "vanti" at bounding box center [170, 189] width 146 height 16
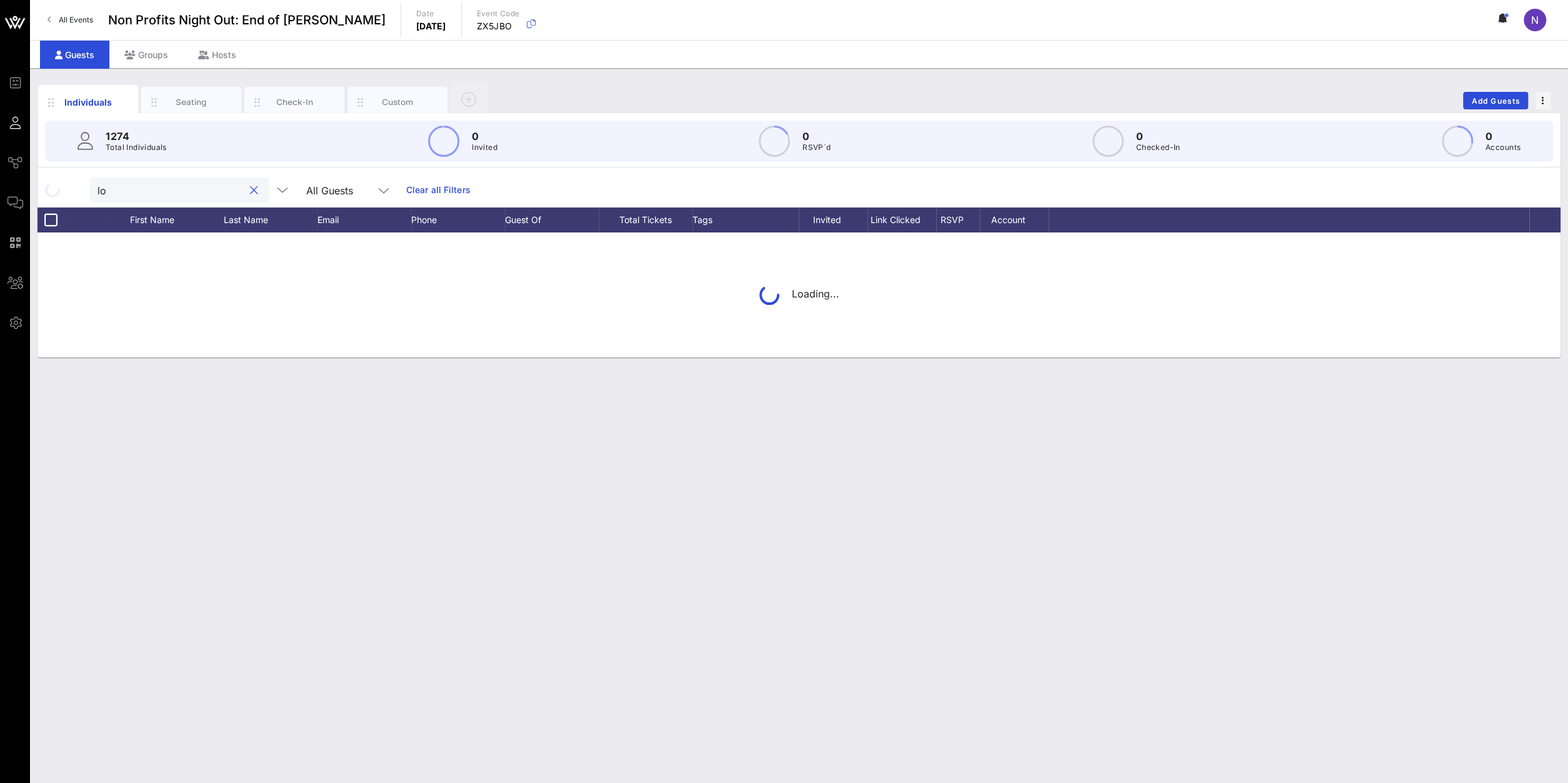
type input "l"
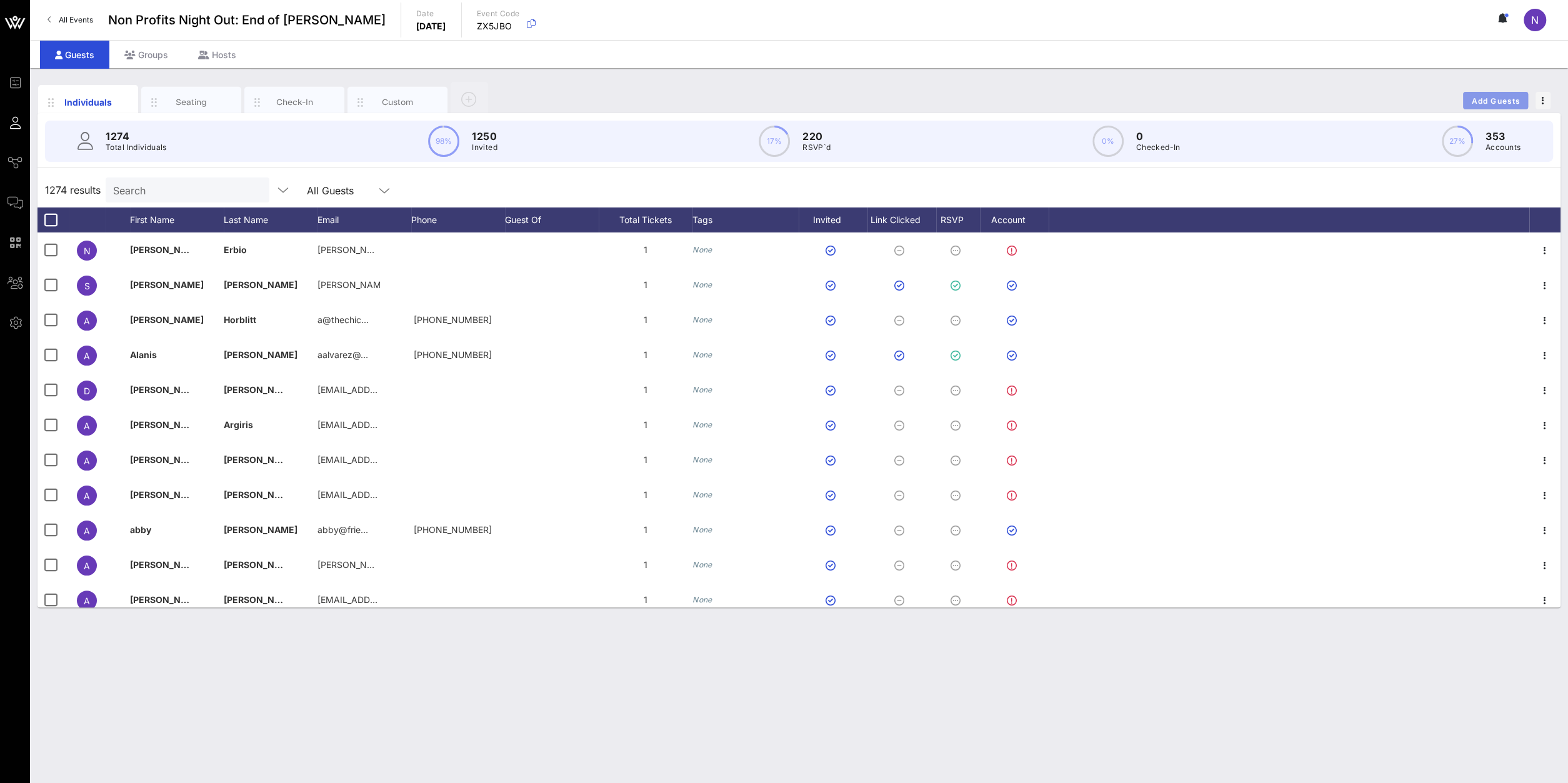
click at [1482, 98] on span "Add Guests" at bounding box center [1495, 101] width 50 height 10
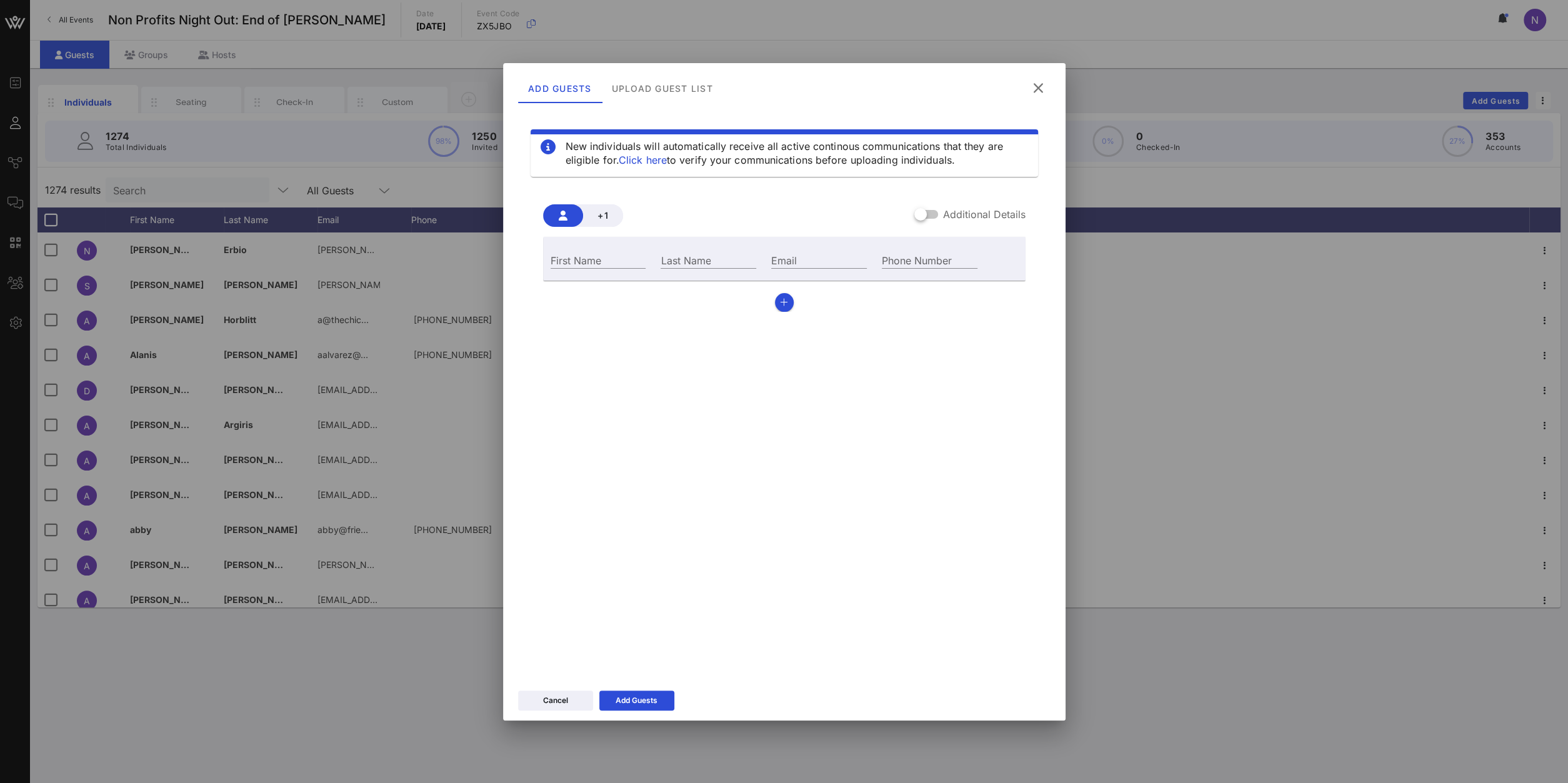
click at [807, 270] on div "Email" at bounding box center [819, 258] width 111 height 33
click at [807, 268] on div "Email" at bounding box center [819, 258] width 111 height 33
click at [799, 252] on input "Email" at bounding box center [819, 260] width 95 height 16
paste input "louisavanti@gmail.com"
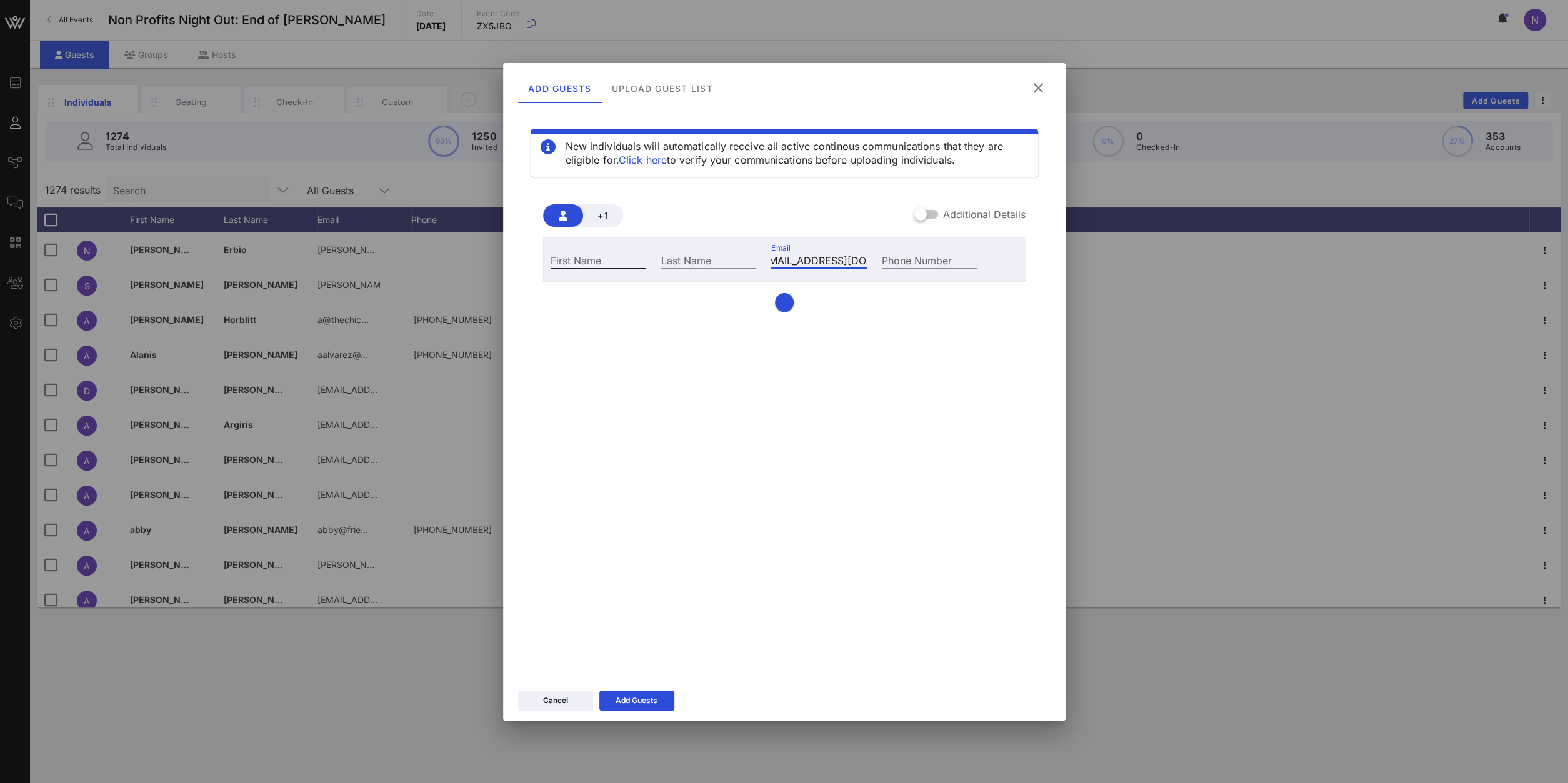
type input "louisavanti@gmail.com"
click at [584, 254] on div "First Name" at bounding box center [599, 260] width 95 height 16
type input "Louis"
type input "Avanti"
click at [654, 697] on div "Add Guests" at bounding box center [637, 700] width 42 height 12
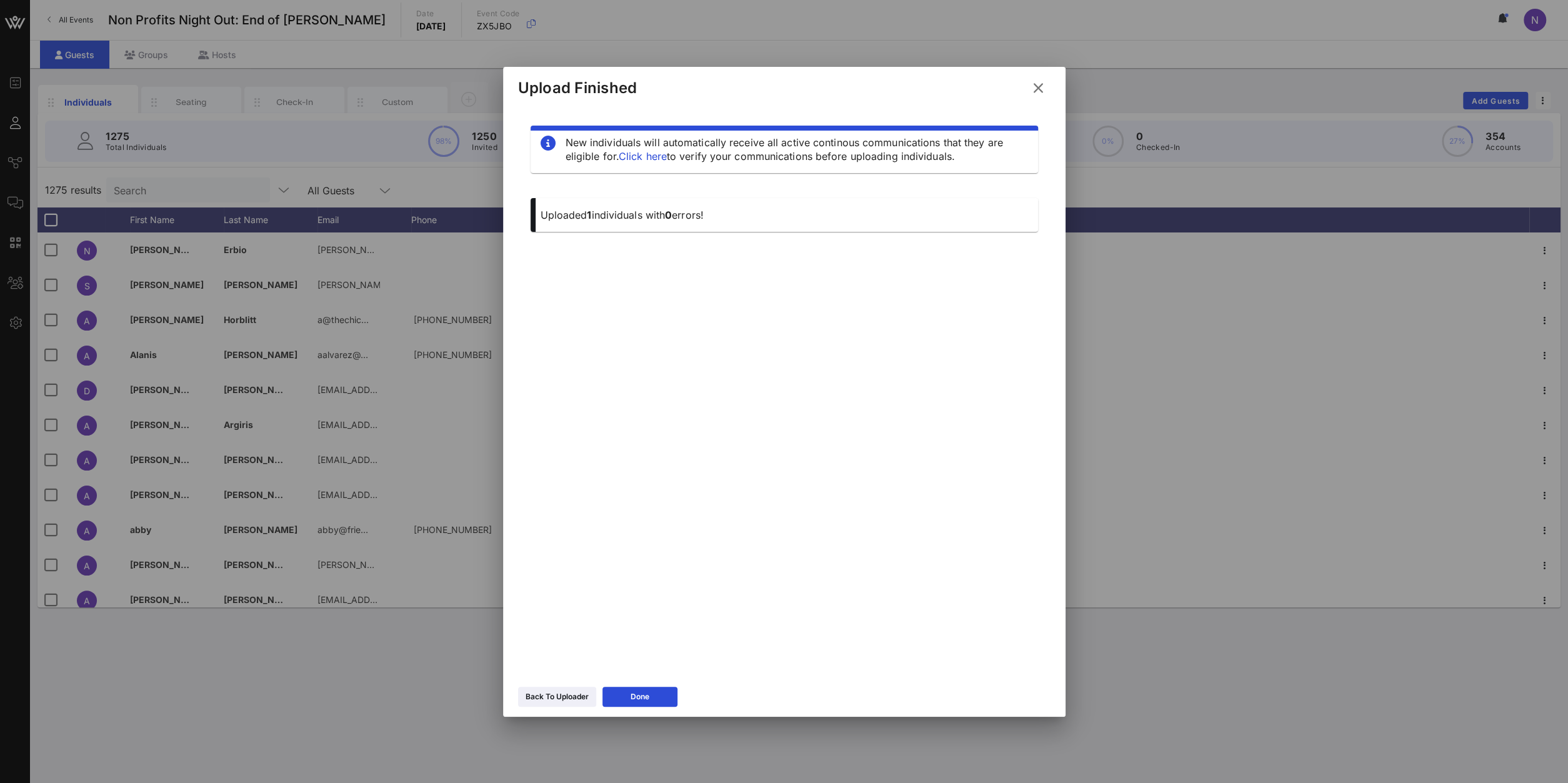
click at [1040, 90] on icon at bounding box center [1038, 88] width 17 height 15
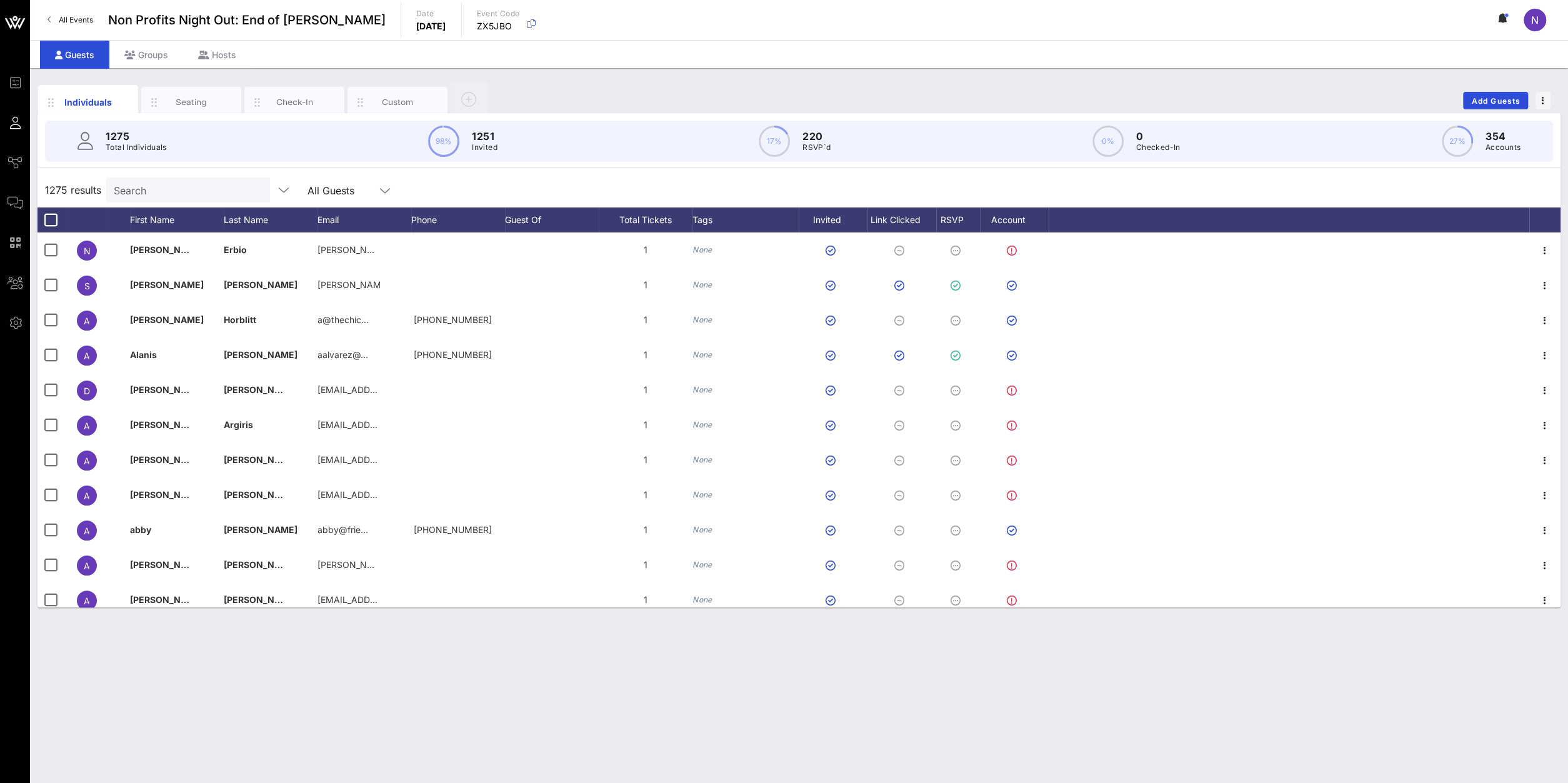
click at [165, 191] on input "Search" at bounding box center [186, 189] width 146 height 16
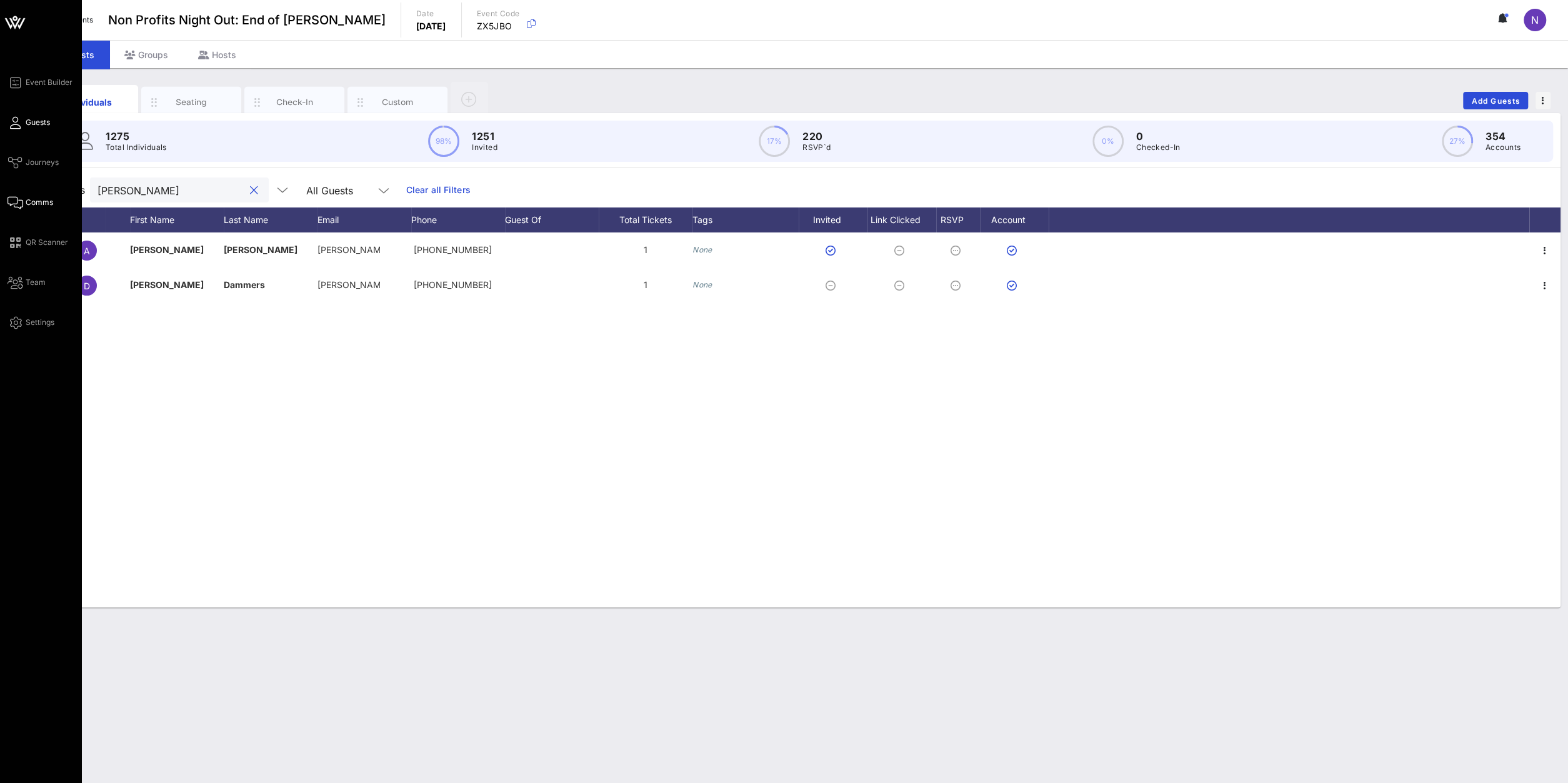
type input "dean"
click at [37, 201] on span "Comms" at bounding box center [39, 202] width 28 height 11
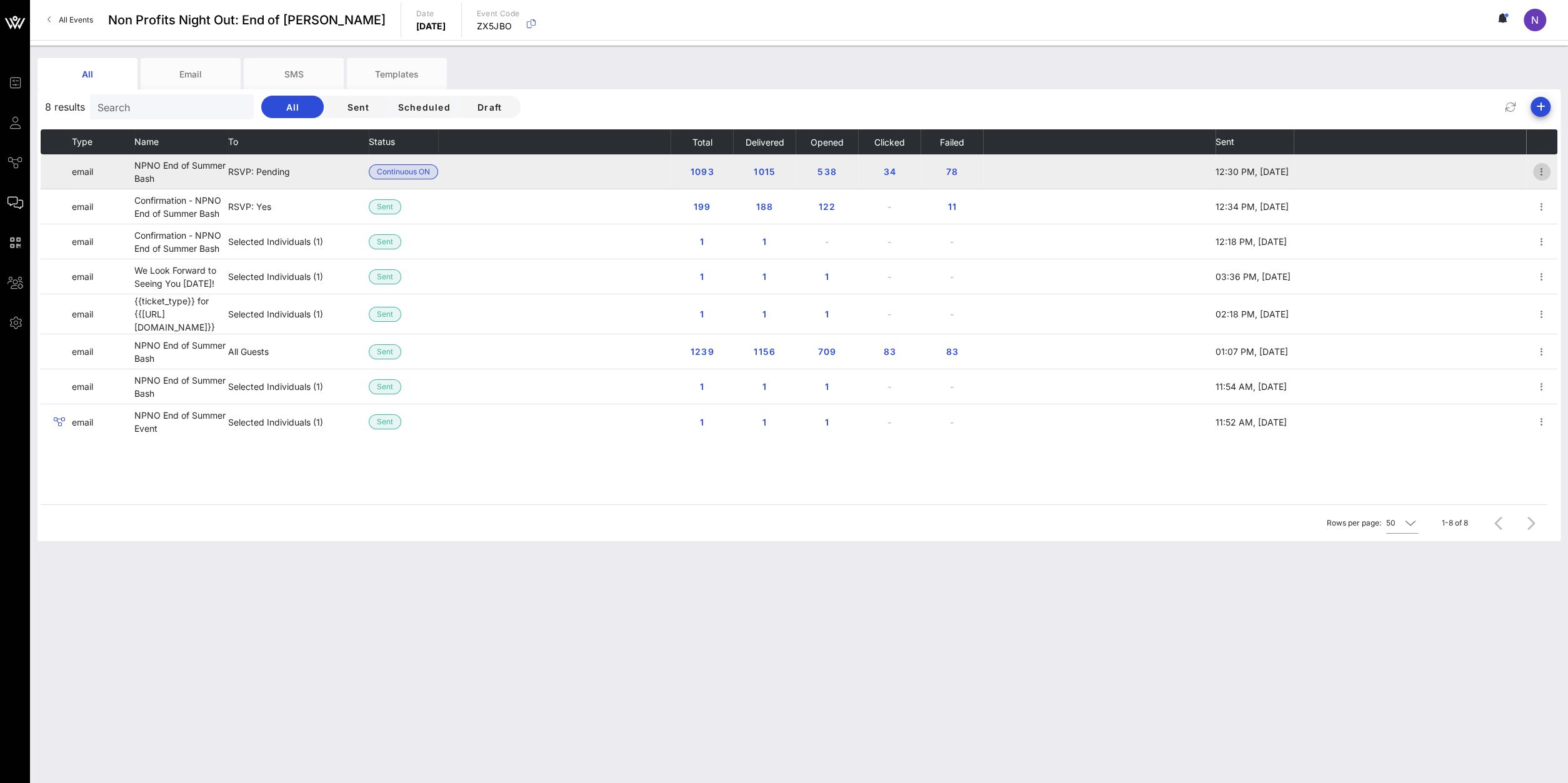
click at [1542, 169] on icon "button" at bounding box center [1542, 172] width 15 height 15
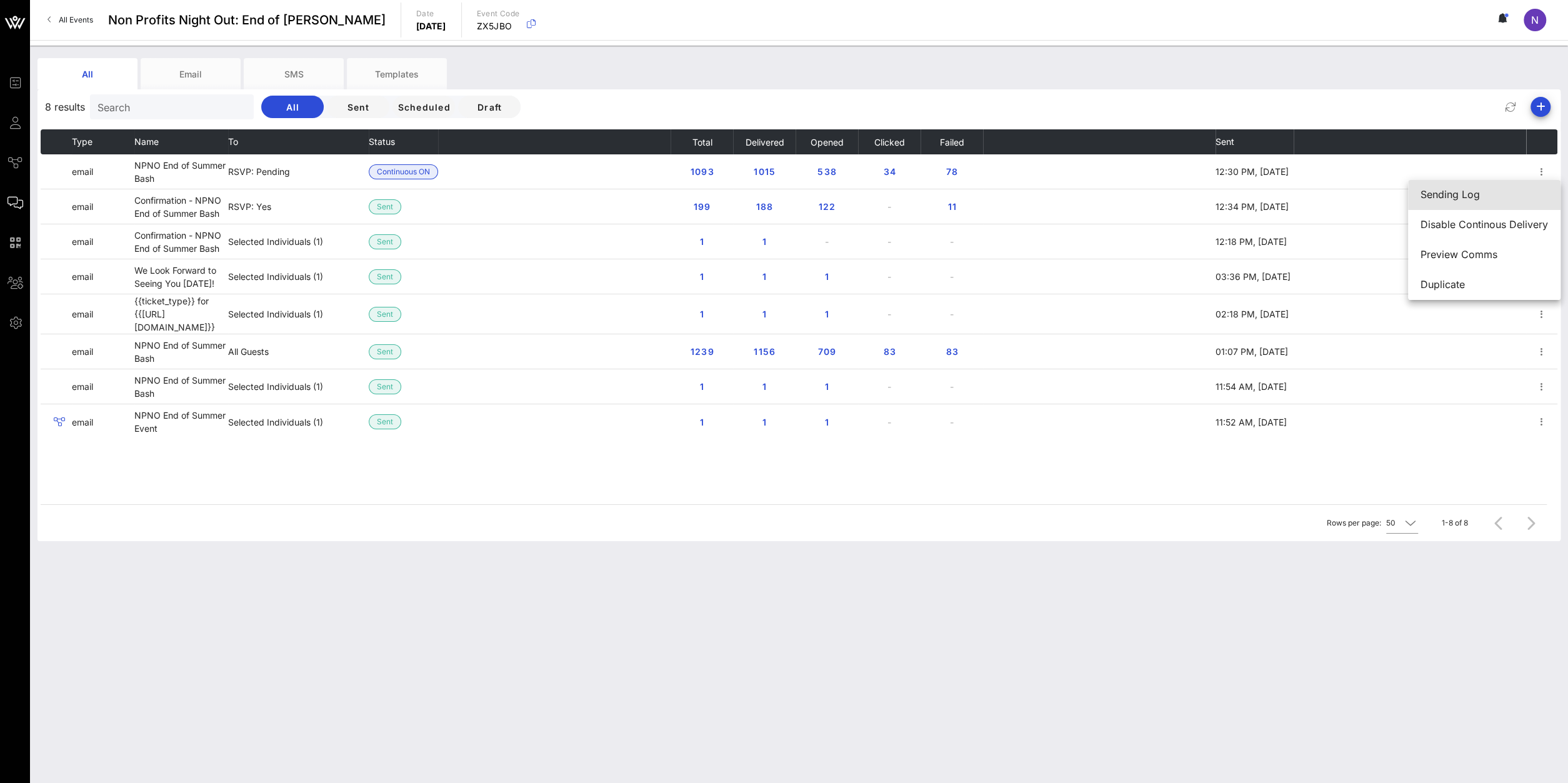
click at [1472, 200] on div "Sending Log" at bounding box center [1483, 195] width 127 height 11
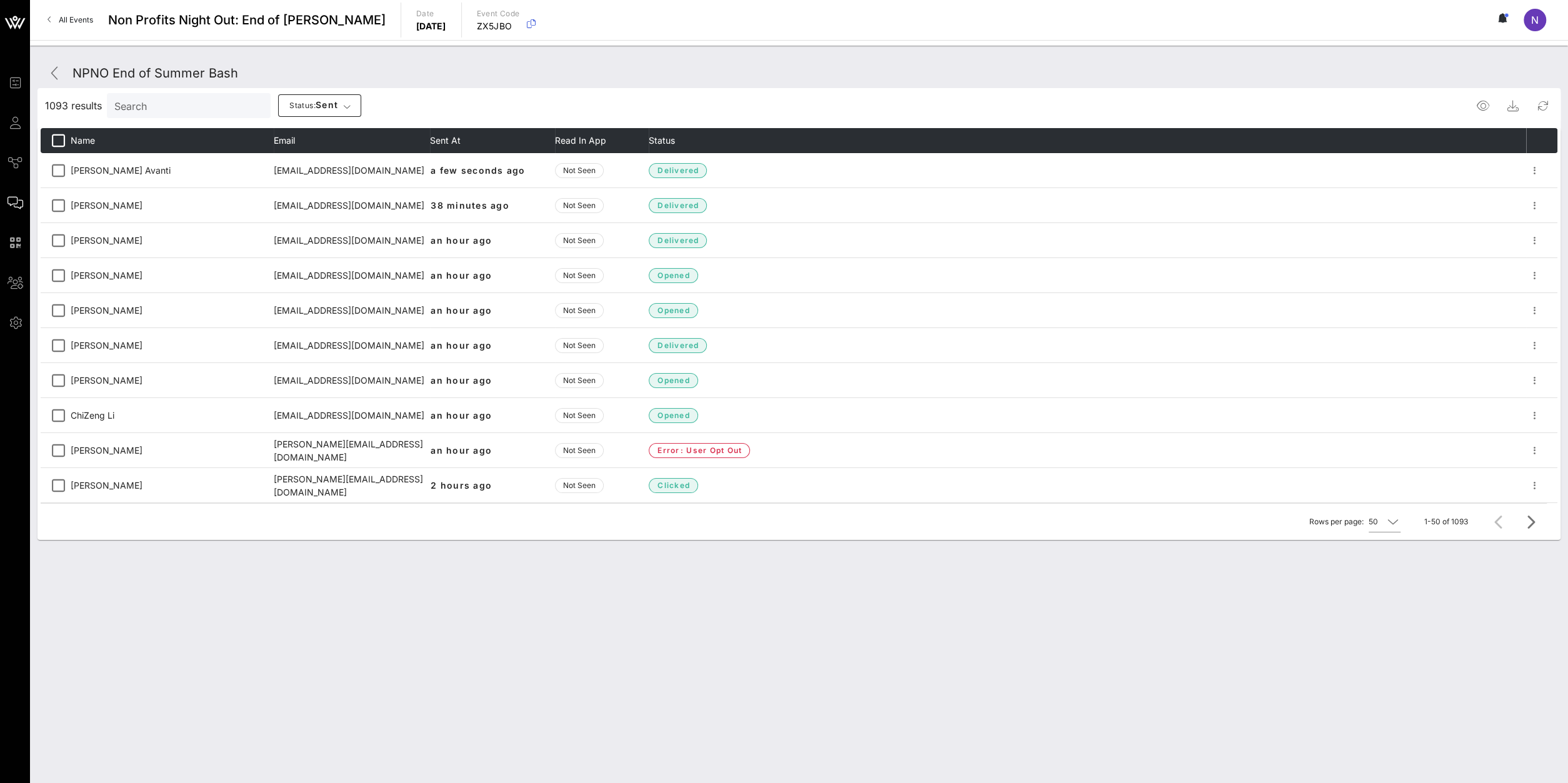
click at [149, 102] on input "Search" at bounding box center [187, 105] width 146 height 16
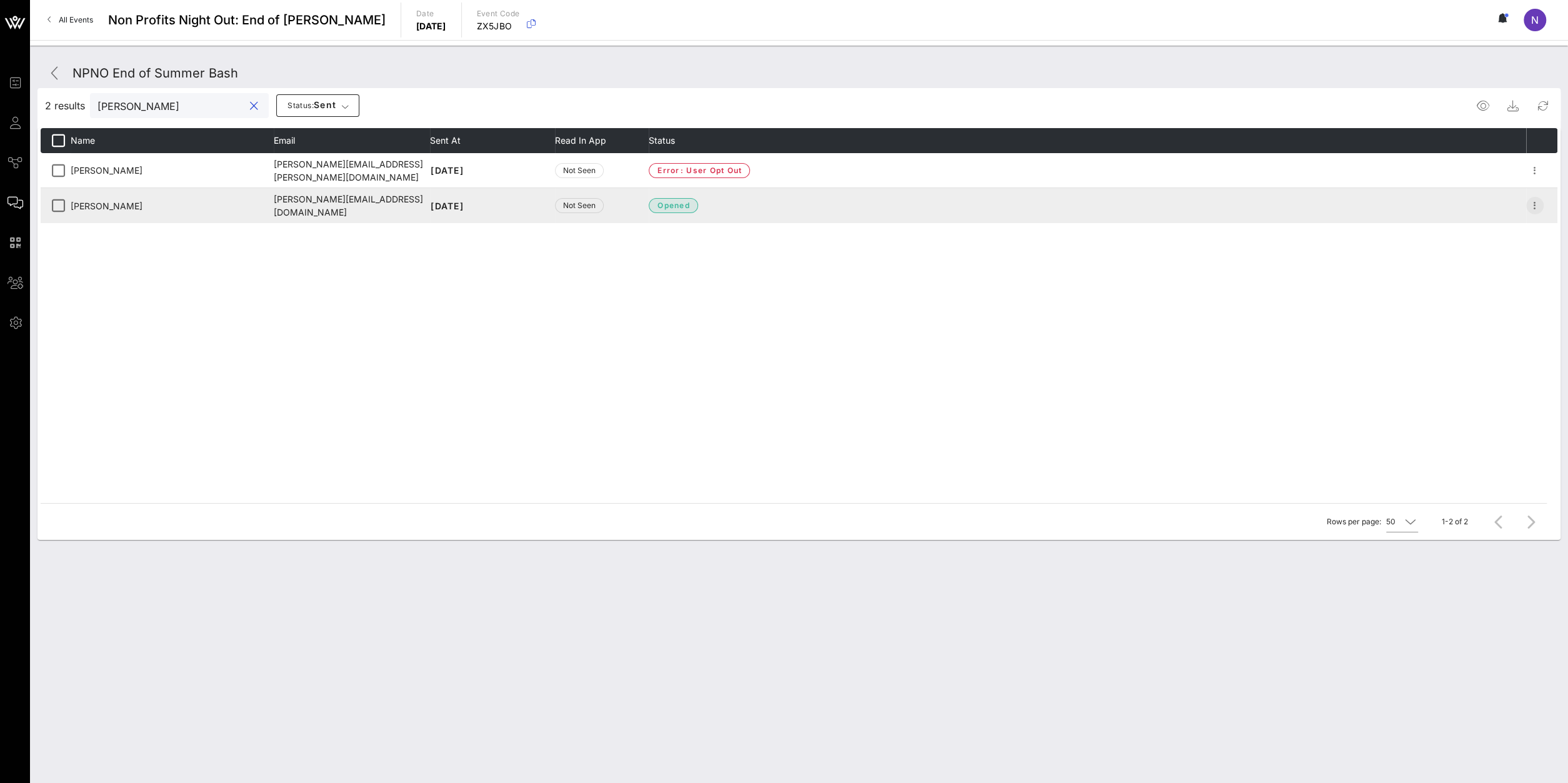
type input "dean"
click at [1536, 201] on icon "button" at bounding box center [1535, 205] width 15 height 15
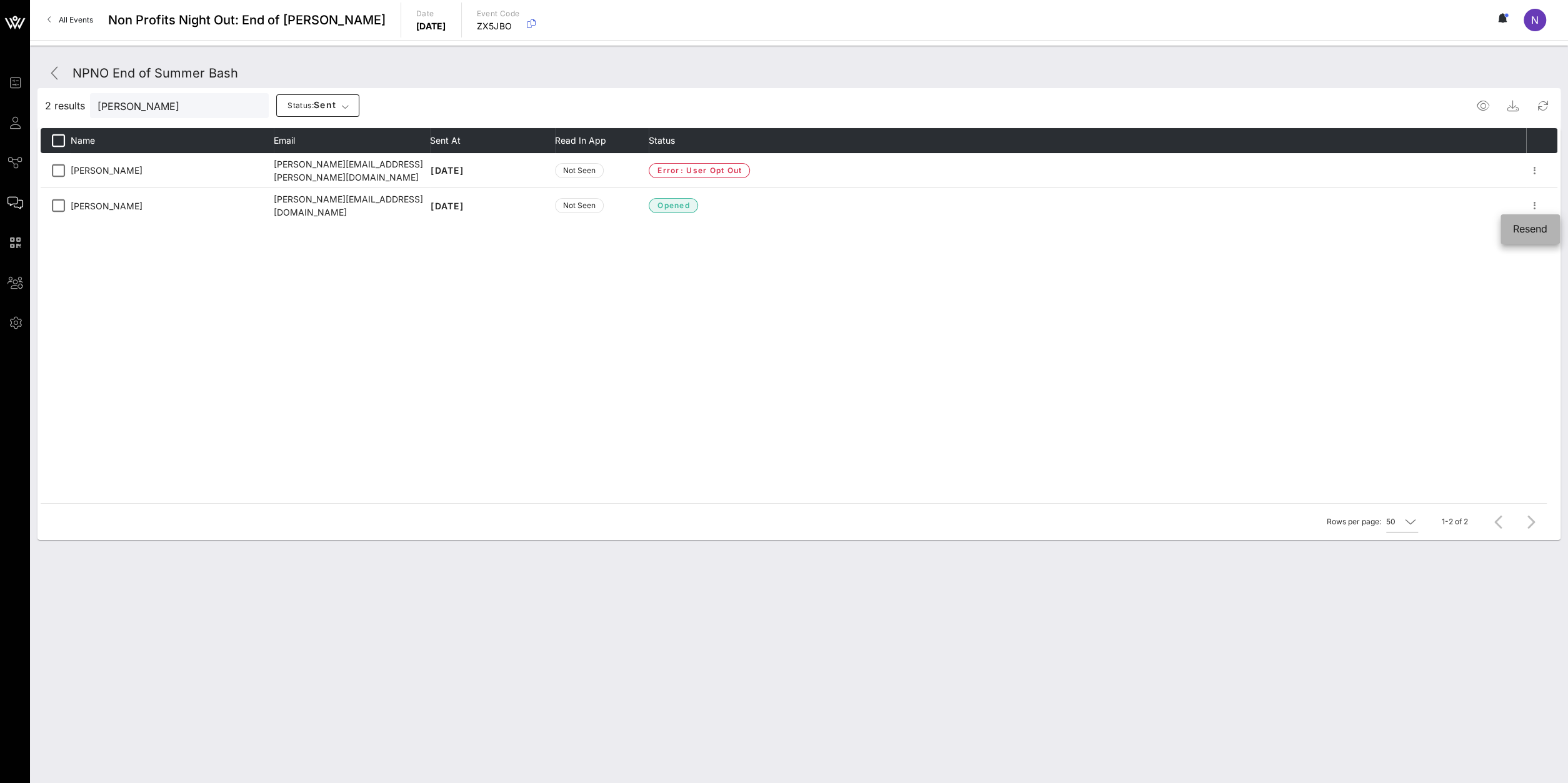
click at [1535, 225] on div "Resend" at bounding box center [1530, 229] width 34 height 11
